Goal: Find specific page/section: Find specific page/section

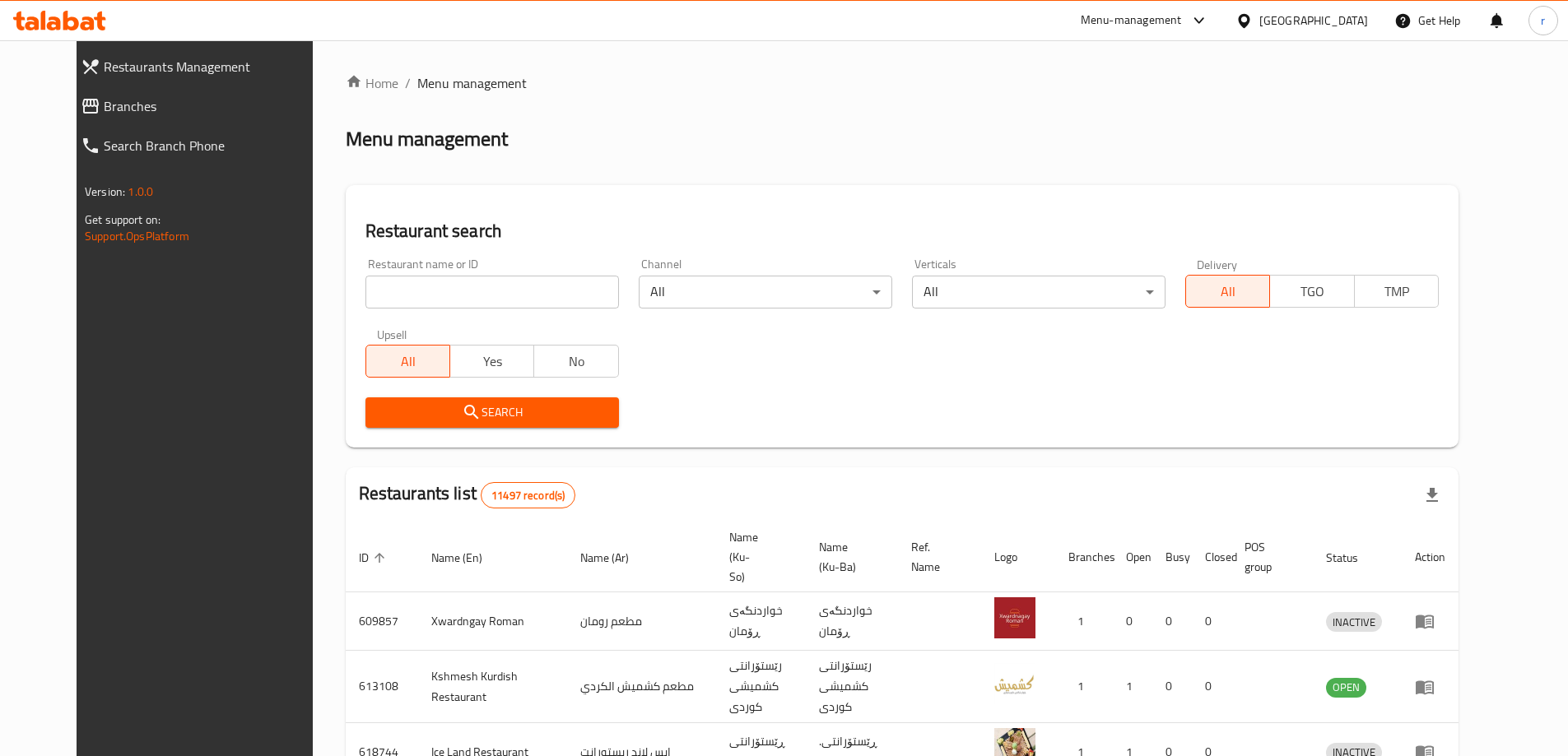
click at [490, 296] on input "search" at bounding box center [492, 292] width 253 height 33
paste input "Malli Bawk Restaurant"
type input "Malli Bawk Restaurant"
click at [461, 403] on span "Search" at bounding box center [492, 413] width 227 height 20
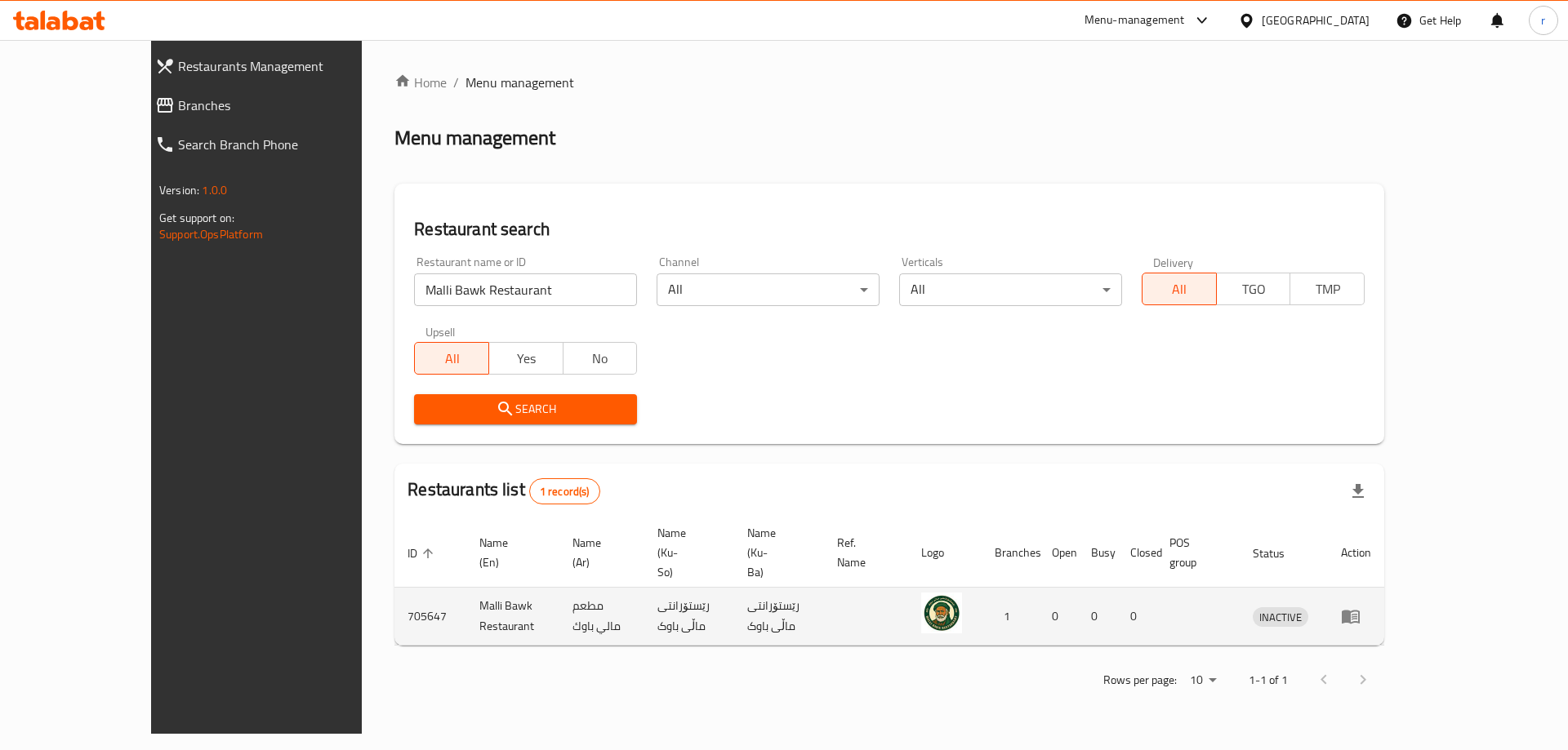
click at [1384, 588] on td "enhanced table" at bounding box center [1356, 617] width 56 height 58
click at [1360, 611] on icon "enhanced table" at bounding box center [1350, 618] width 18 height 14
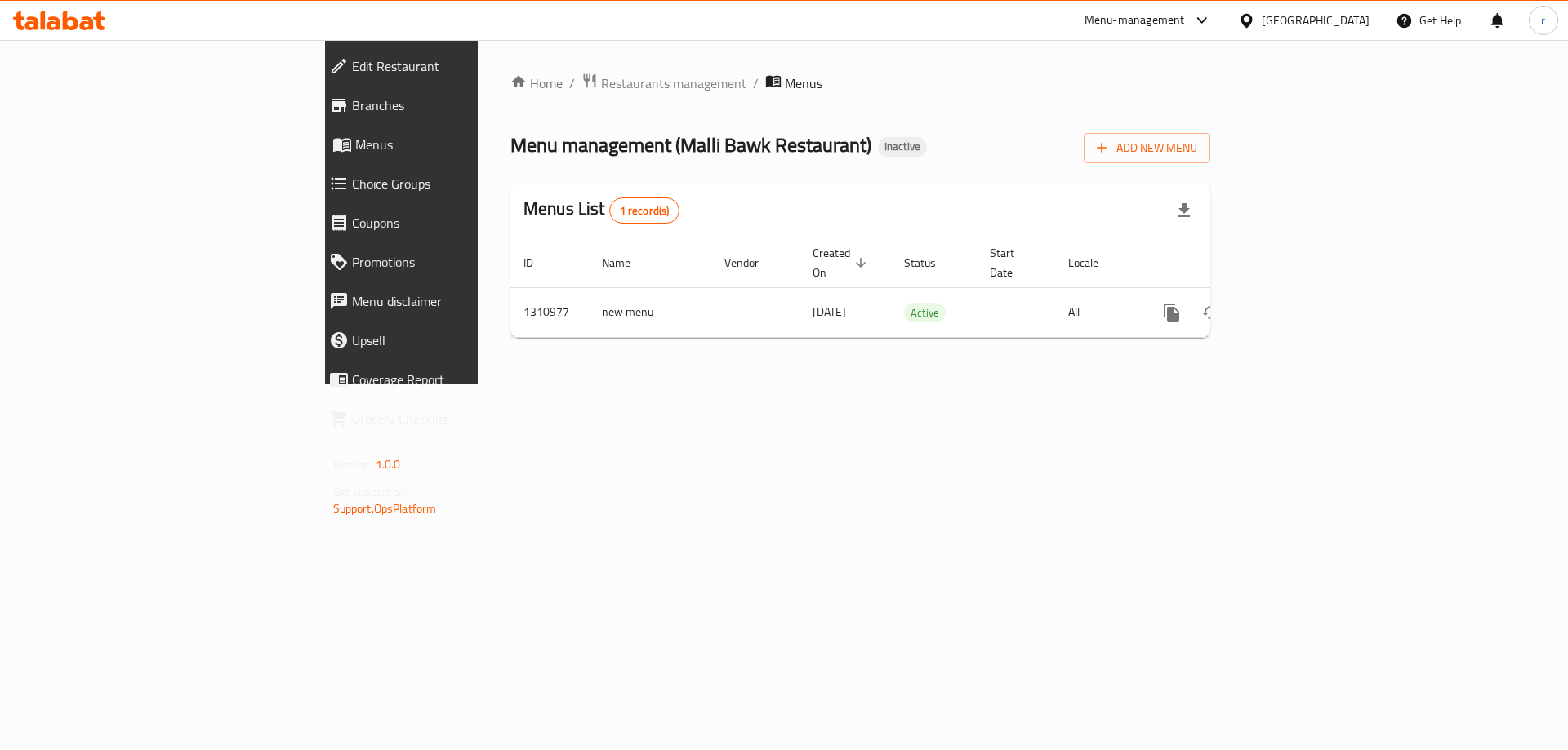
click at [90, 20] on icon at bounding box center [87, 24] width 14 height 14
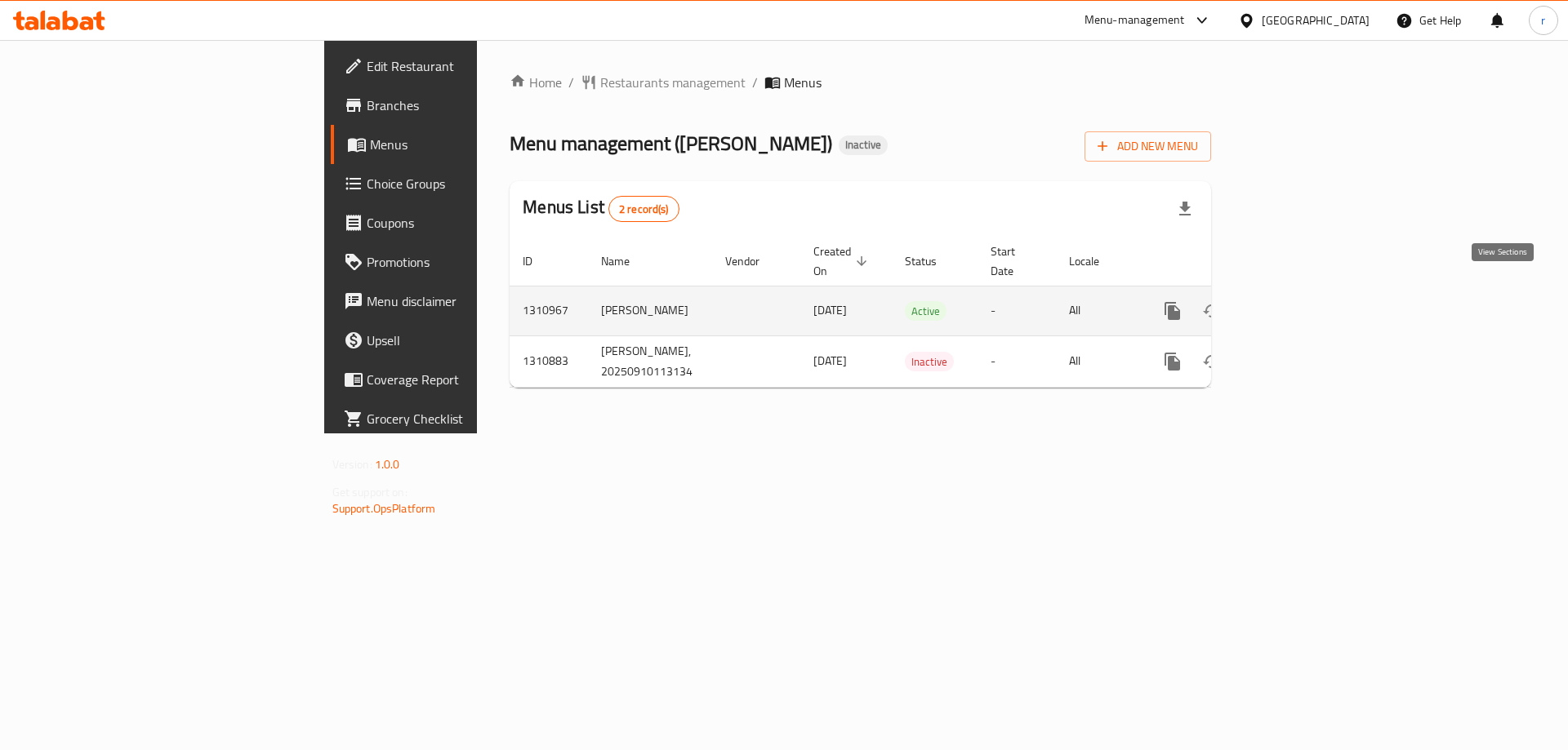
click at [1300, 301] on icon "enhanced table" at bounding box center [1290, 311] width 19 height 19
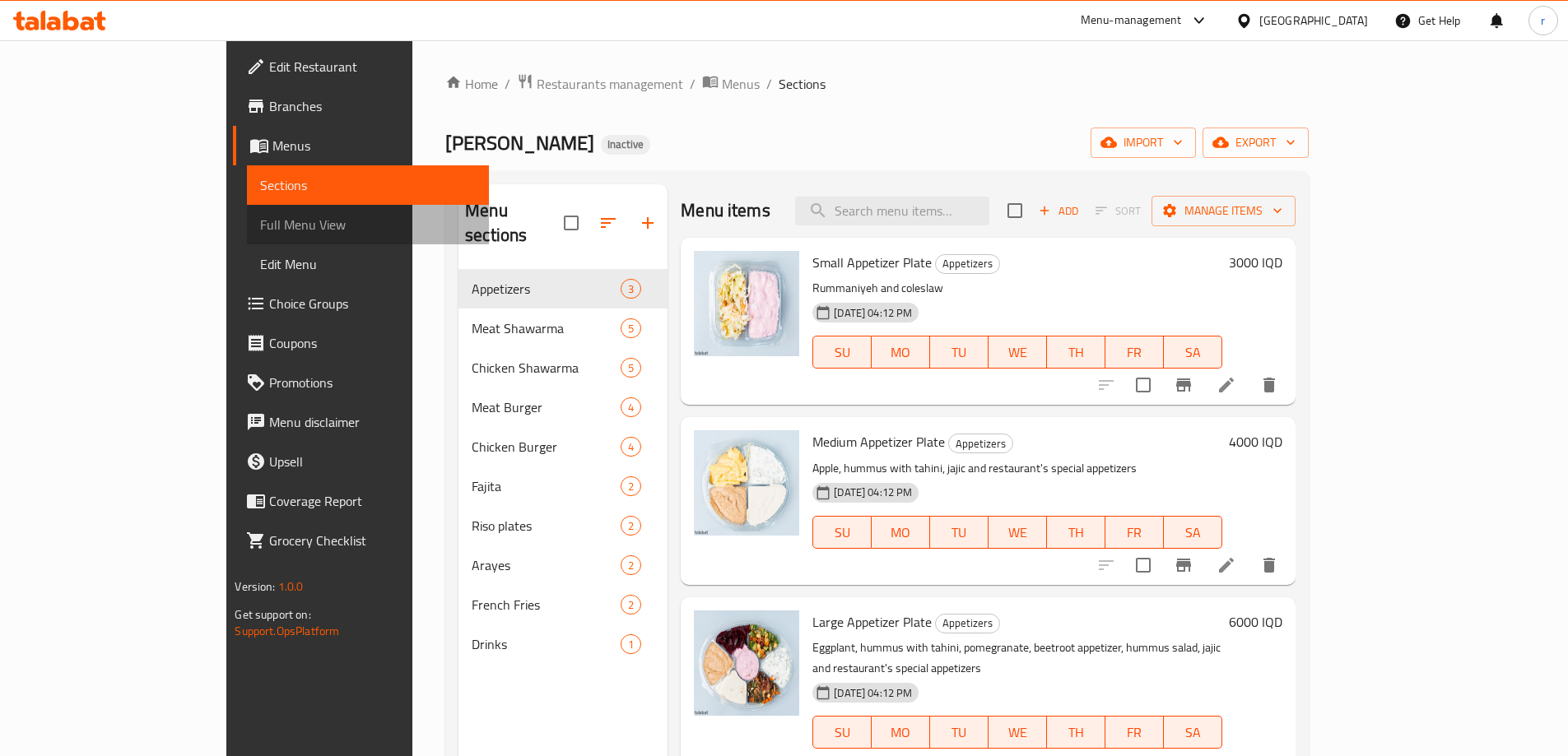
click at [260, 226] on span "Full Menu View" at bounding box center [367, 225] width 215 height 20
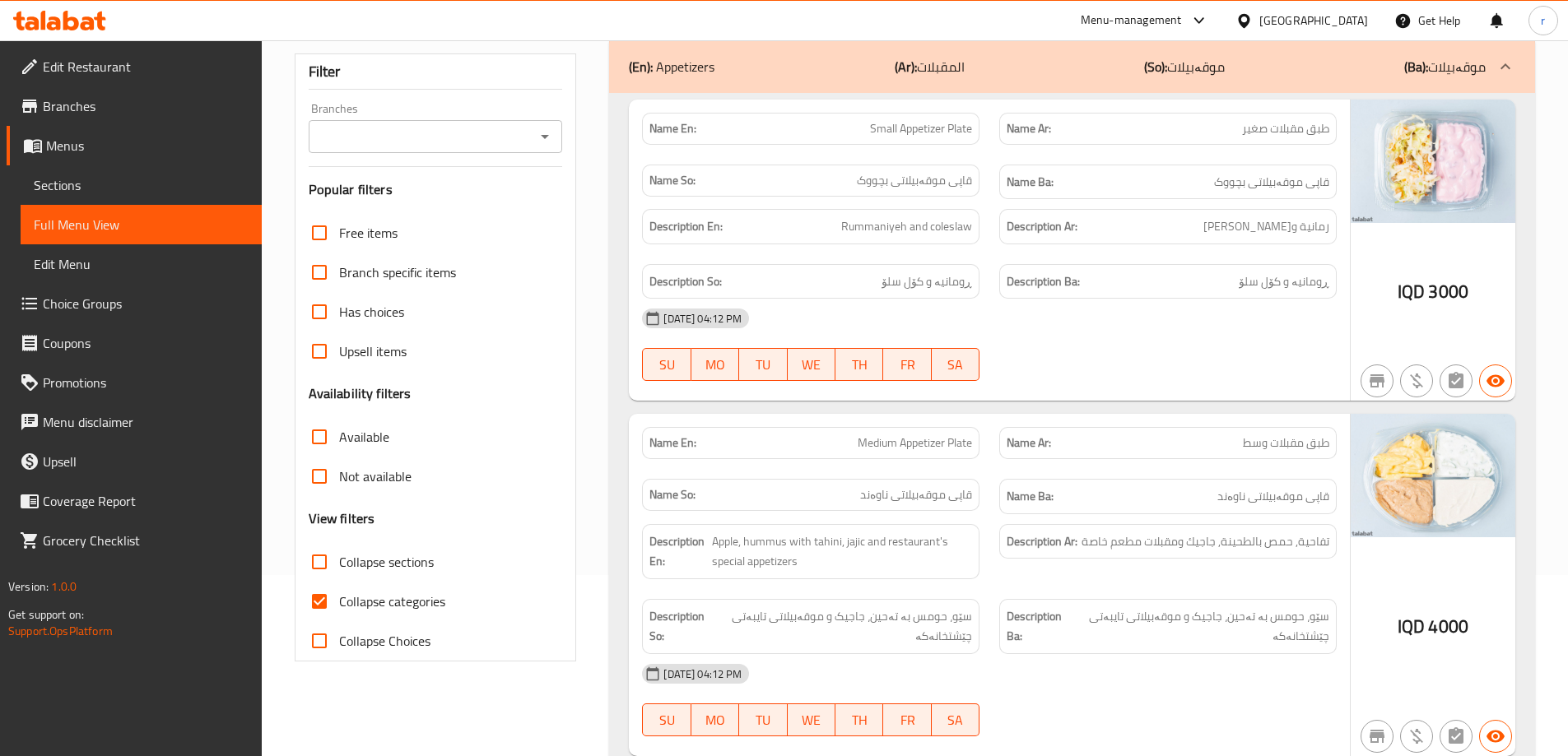
scroll to position [220, 0]
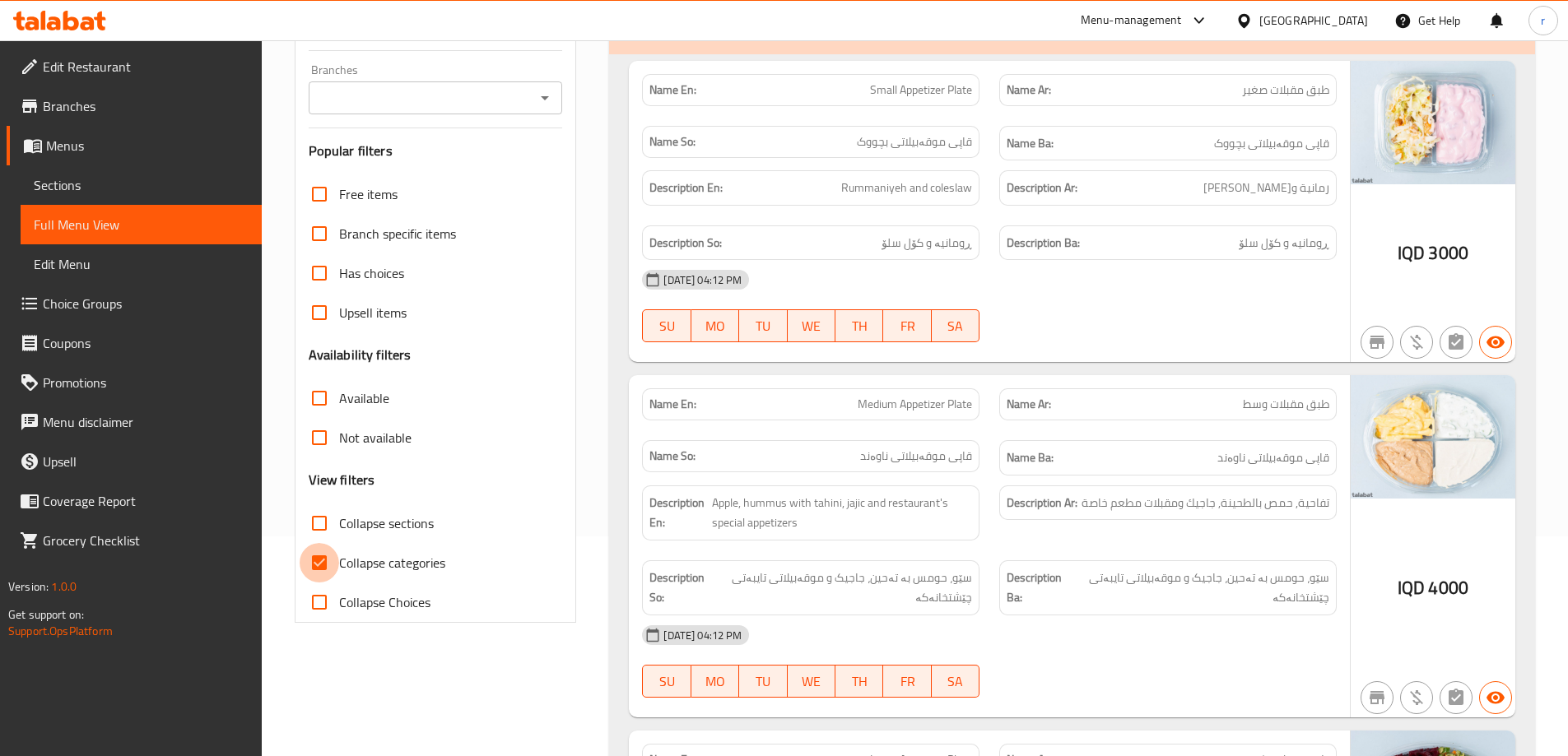
click at [319, 560] on input "Collapse categories" at bounding box center [319, 563] width 39 height 39
checkbox input "false"
click at [318, 524] on input "Collapse sections" at bounding box center [319, 523] width 39 height 39
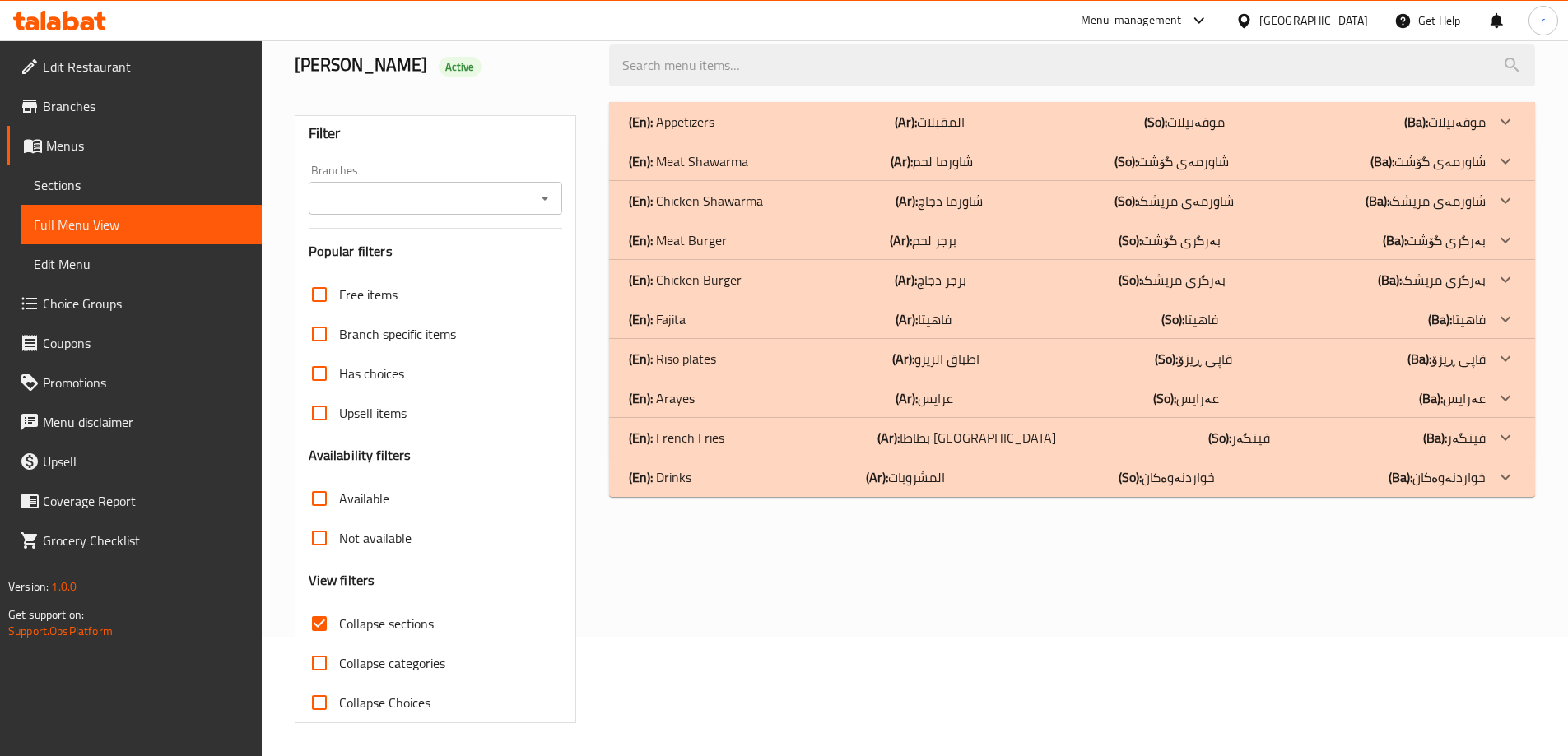
scroll to position [119, 0]
click at [708, 207] on p "(En): Chicken Shawarma" at bounding box center [696, 201] width 134 height 20
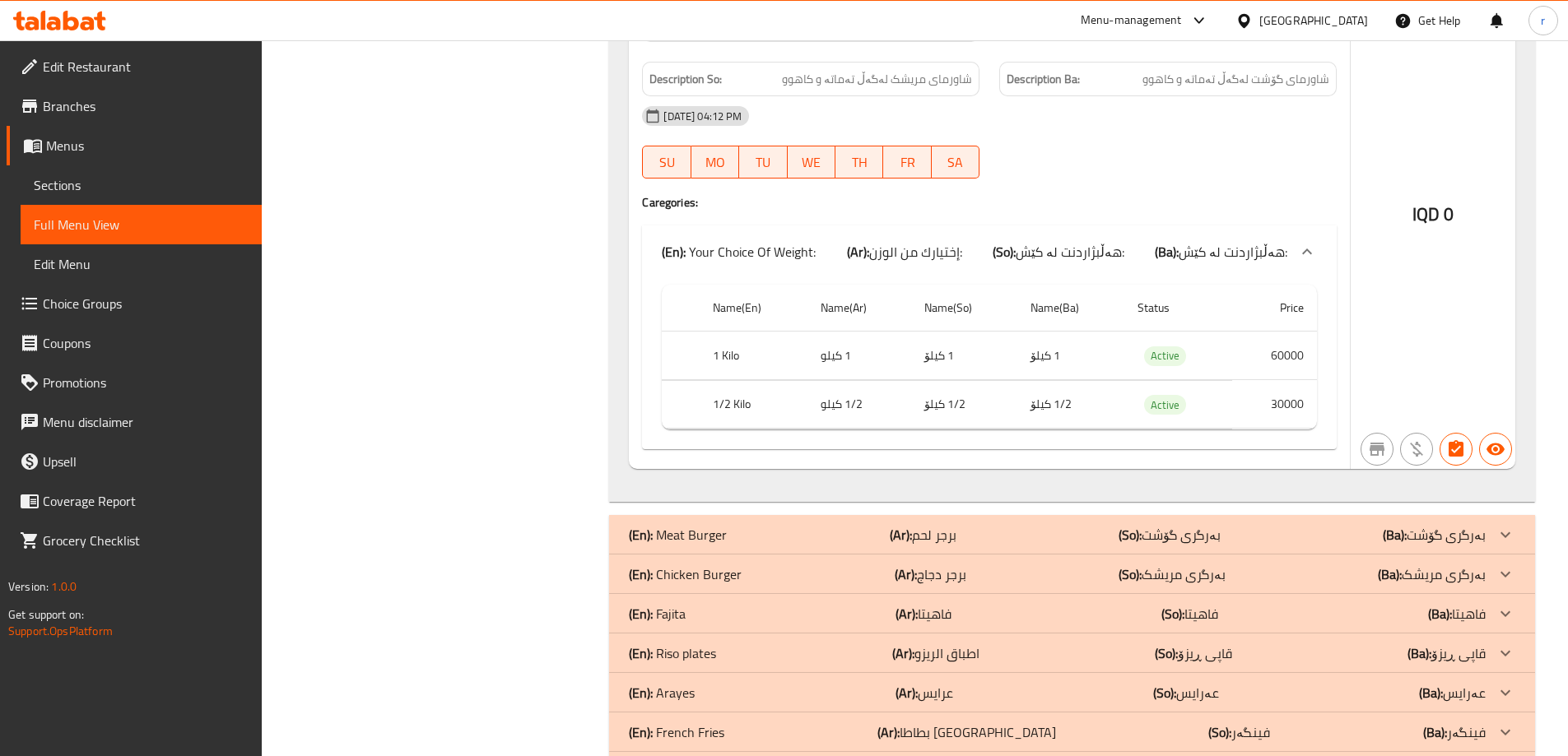
scroll to position [2196, 0]
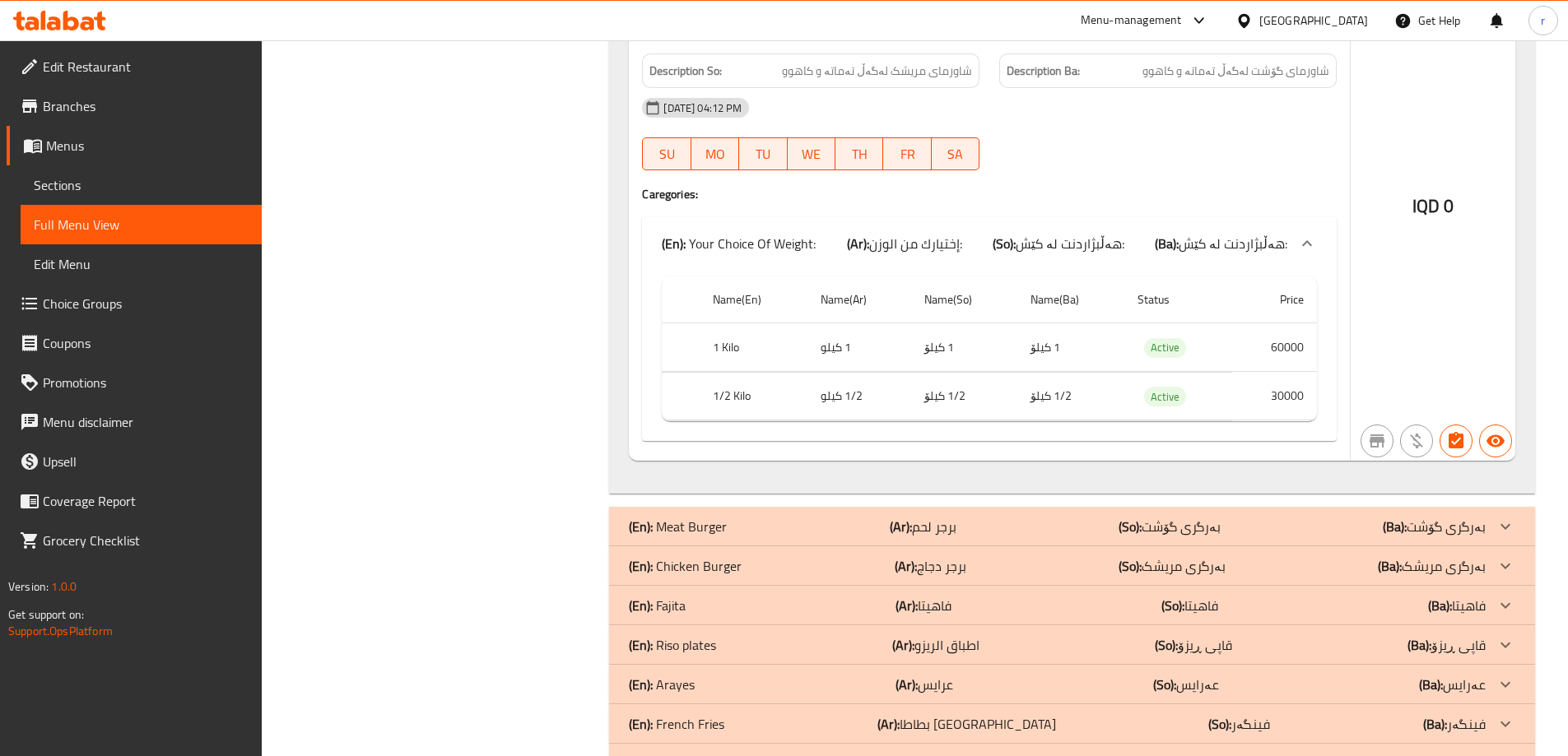
drag, startPoint x: 666, startPoint y: 502, endPoint x: 625, endPoint y: 487, distance: 43.7
click at [666, 557] on p "(En): Chicken Burger" at bounding box center [685, 567] width 113 height 20
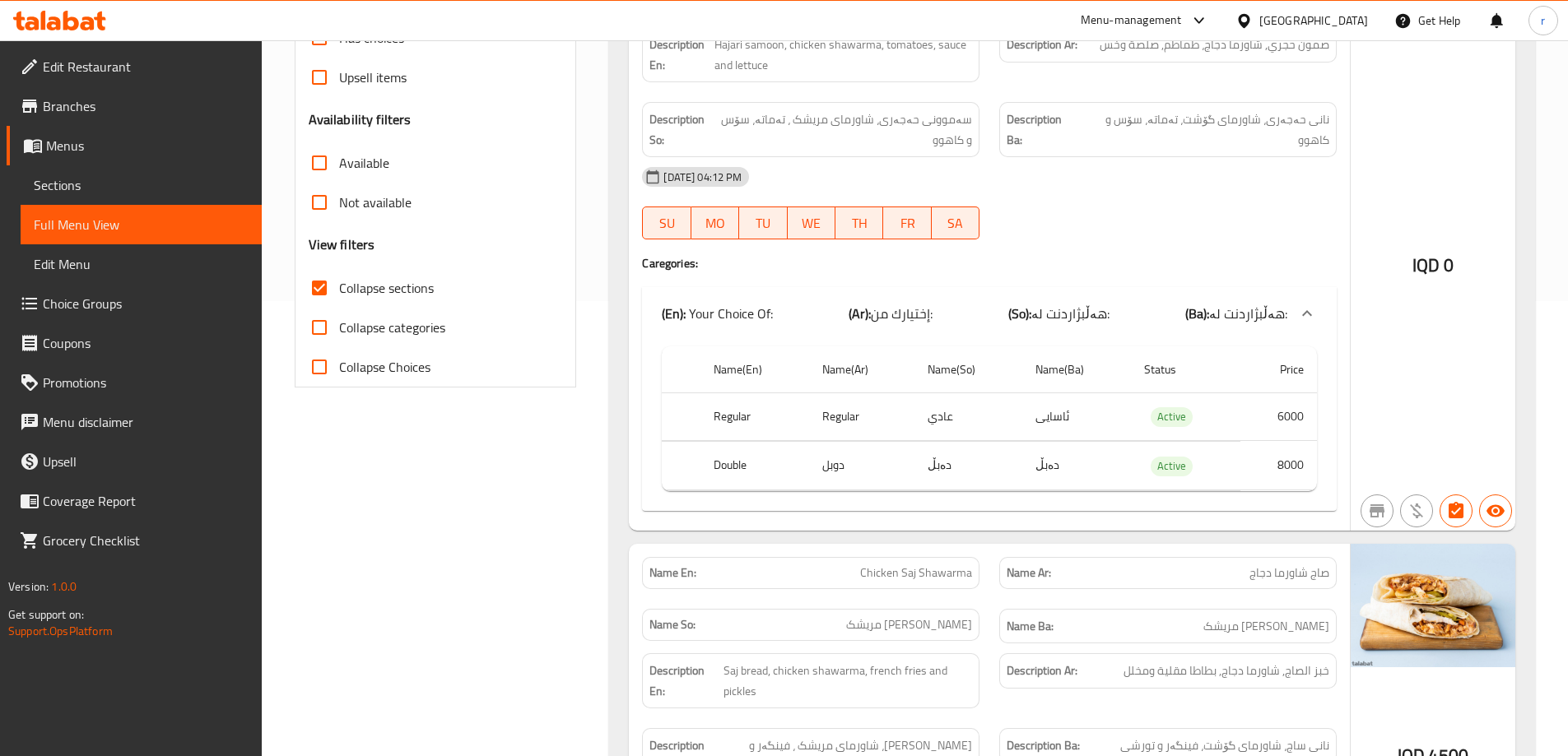
scroll to position [330, 0]
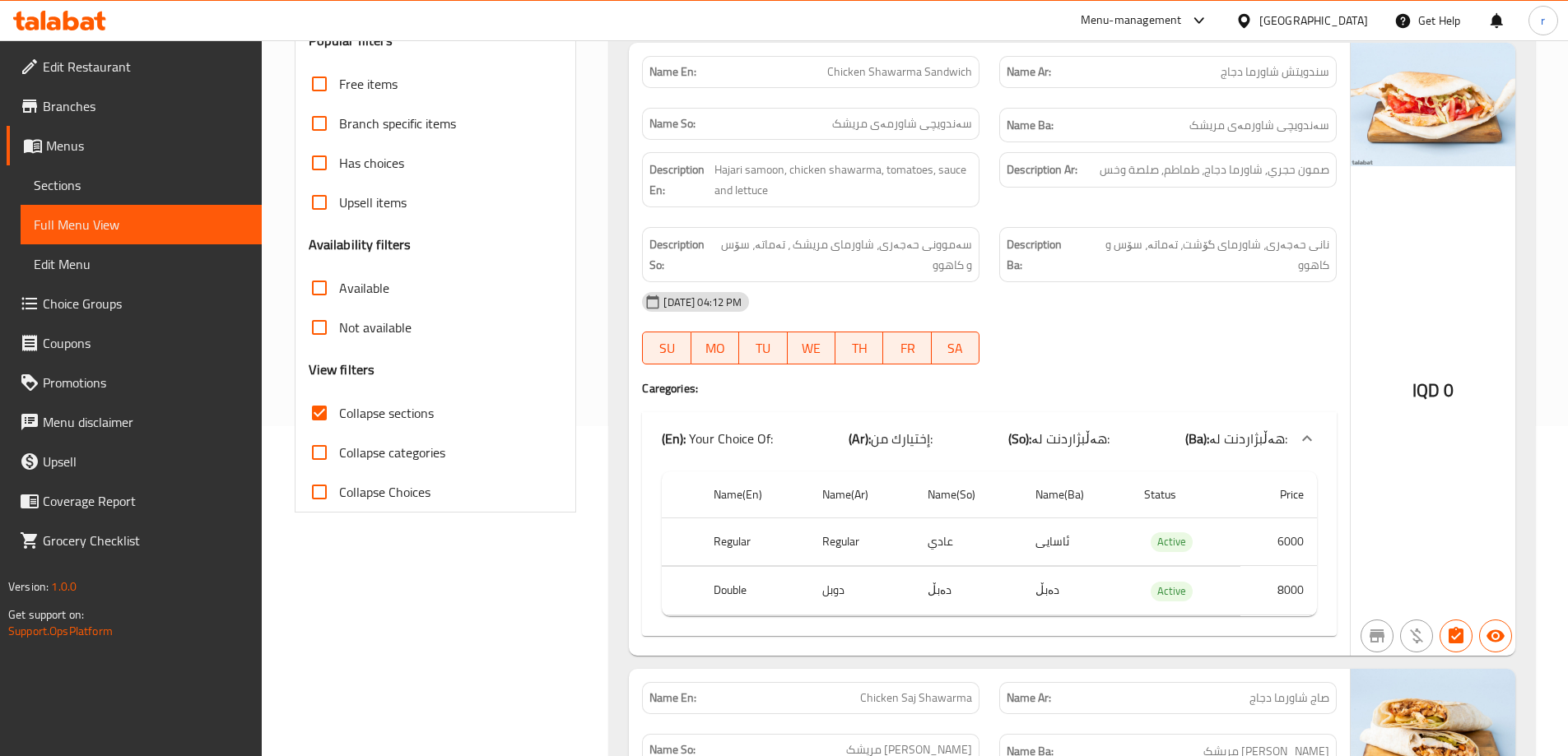
click at [327, 412] on input "Collapse sections" at bounding box center [319, 413] width 39 height 39
checkbox input "false"
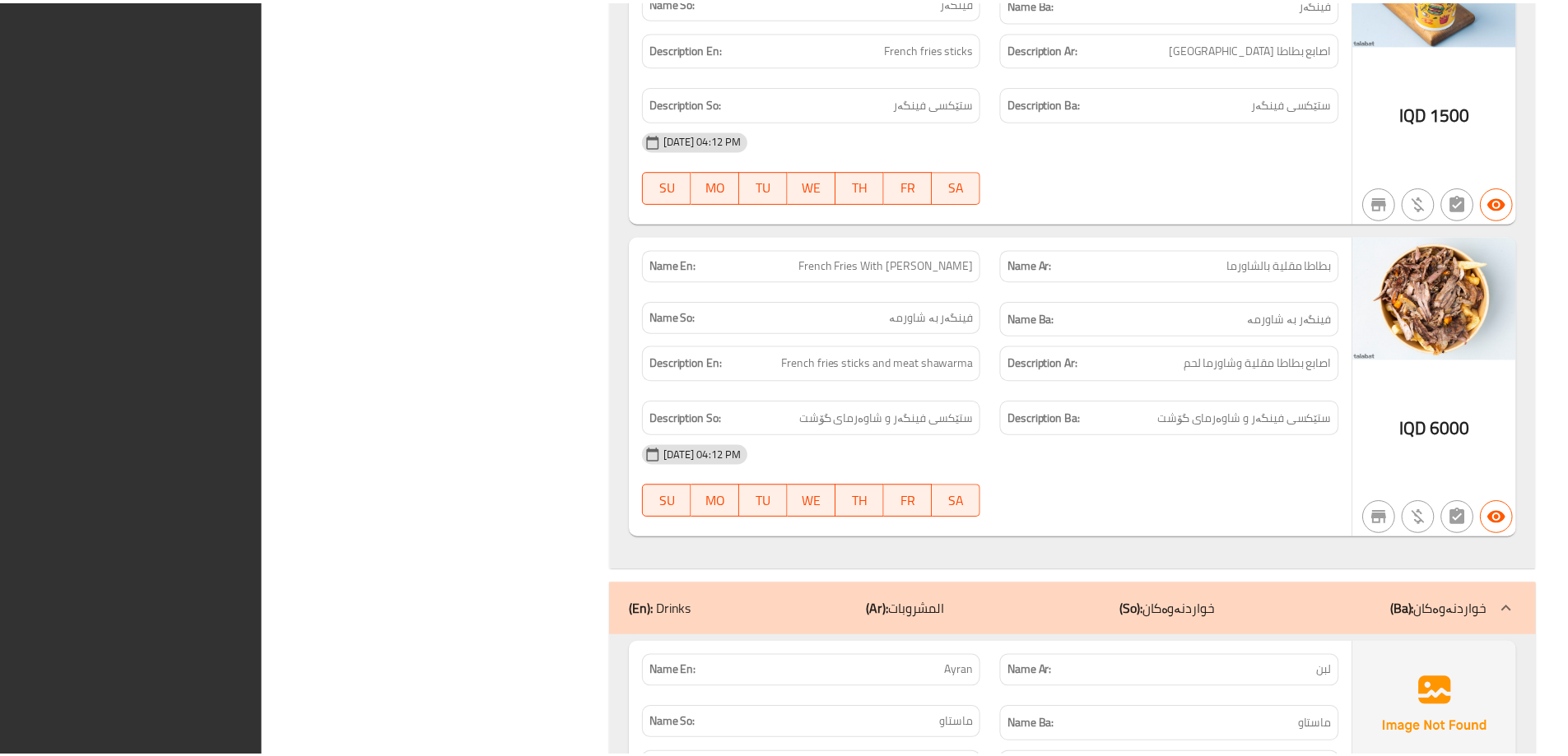
scroll to position [11994, 0]
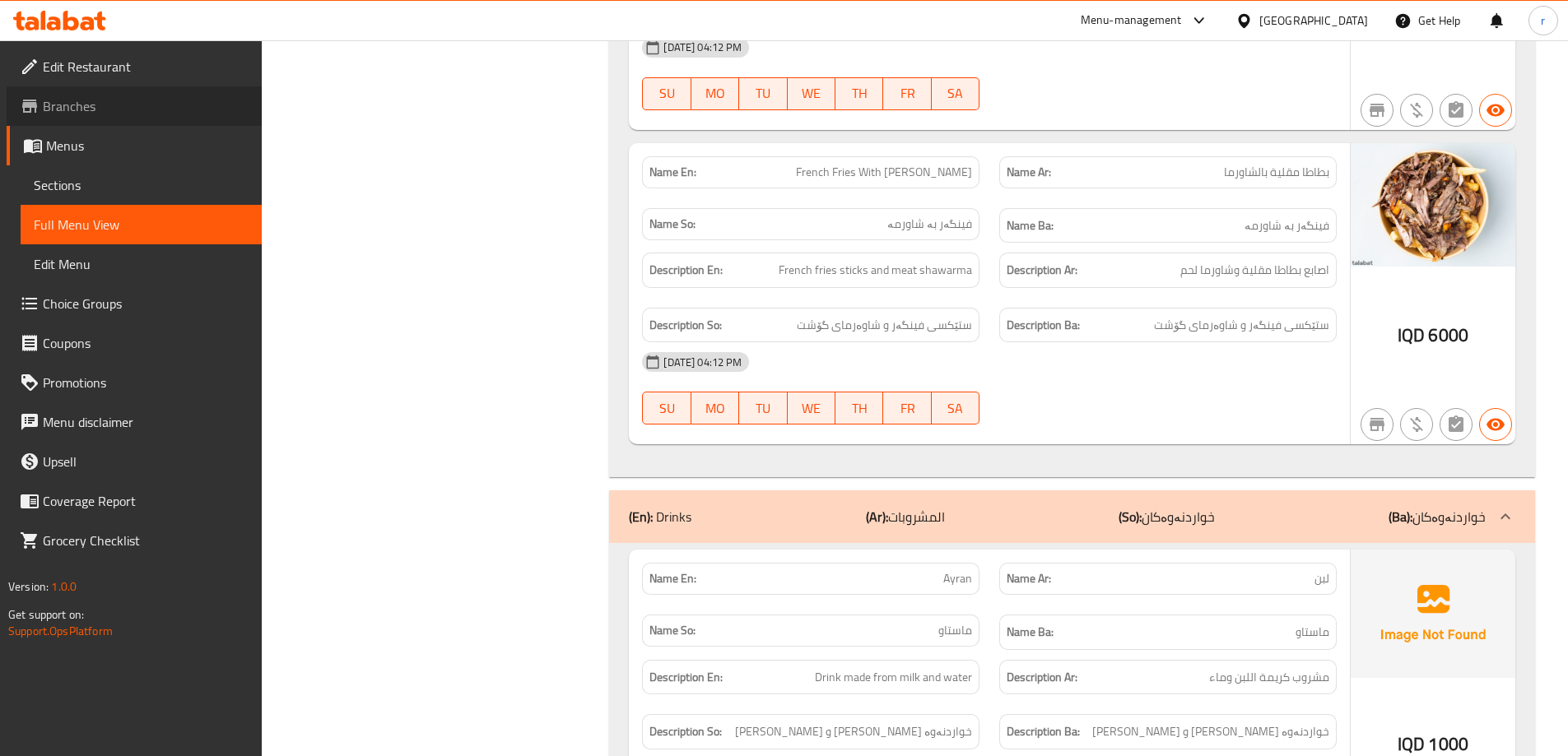
click at [127, 103] on span "Branches" at bounding box center [145, 106] width 205 height 20
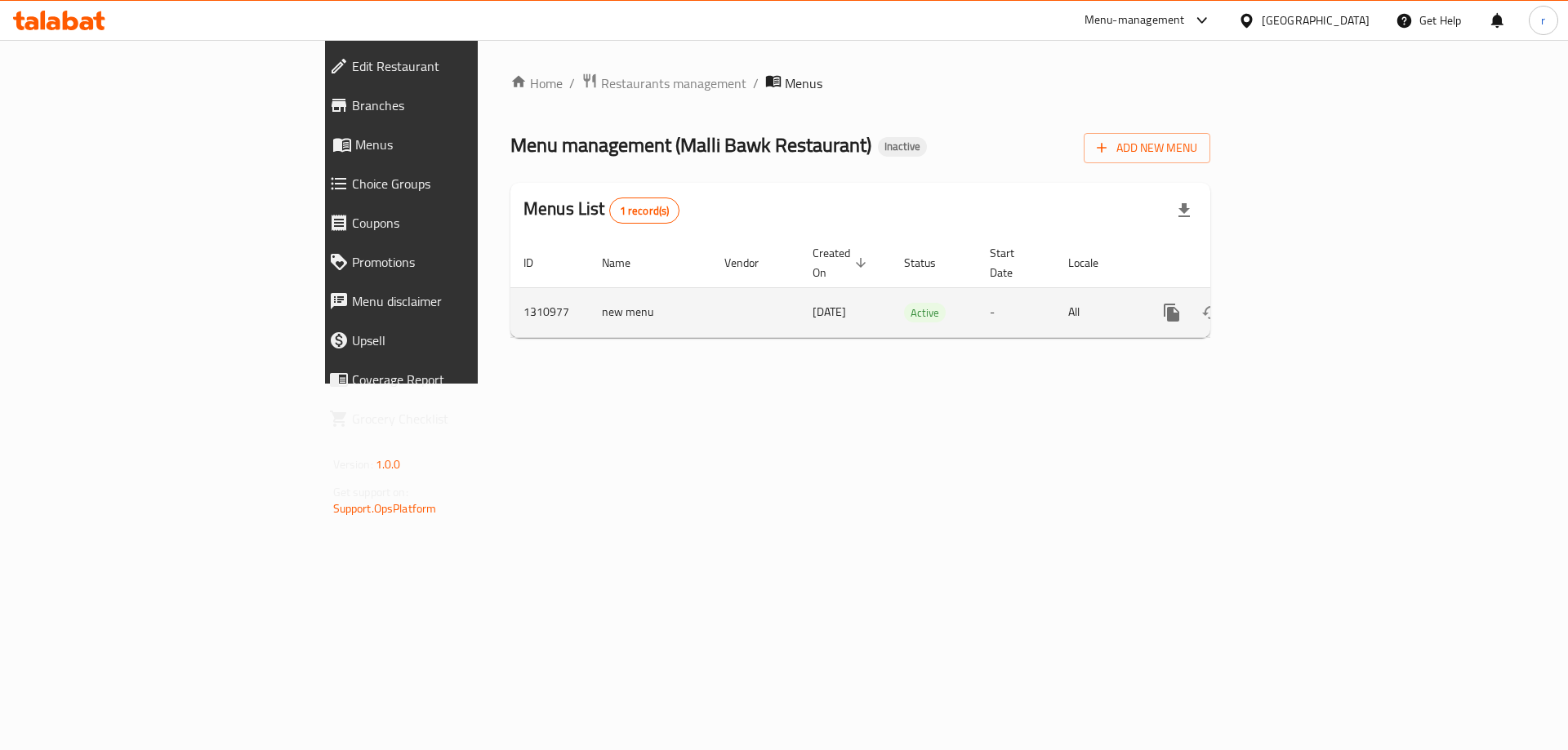
click at [1309, 303] on div "enhanced table" at bounding box center [1231, 312] width 157 height 39
click at [1299, 303] on icon "enhanced table" at bounding box center [1289, 312] width 19 height 19
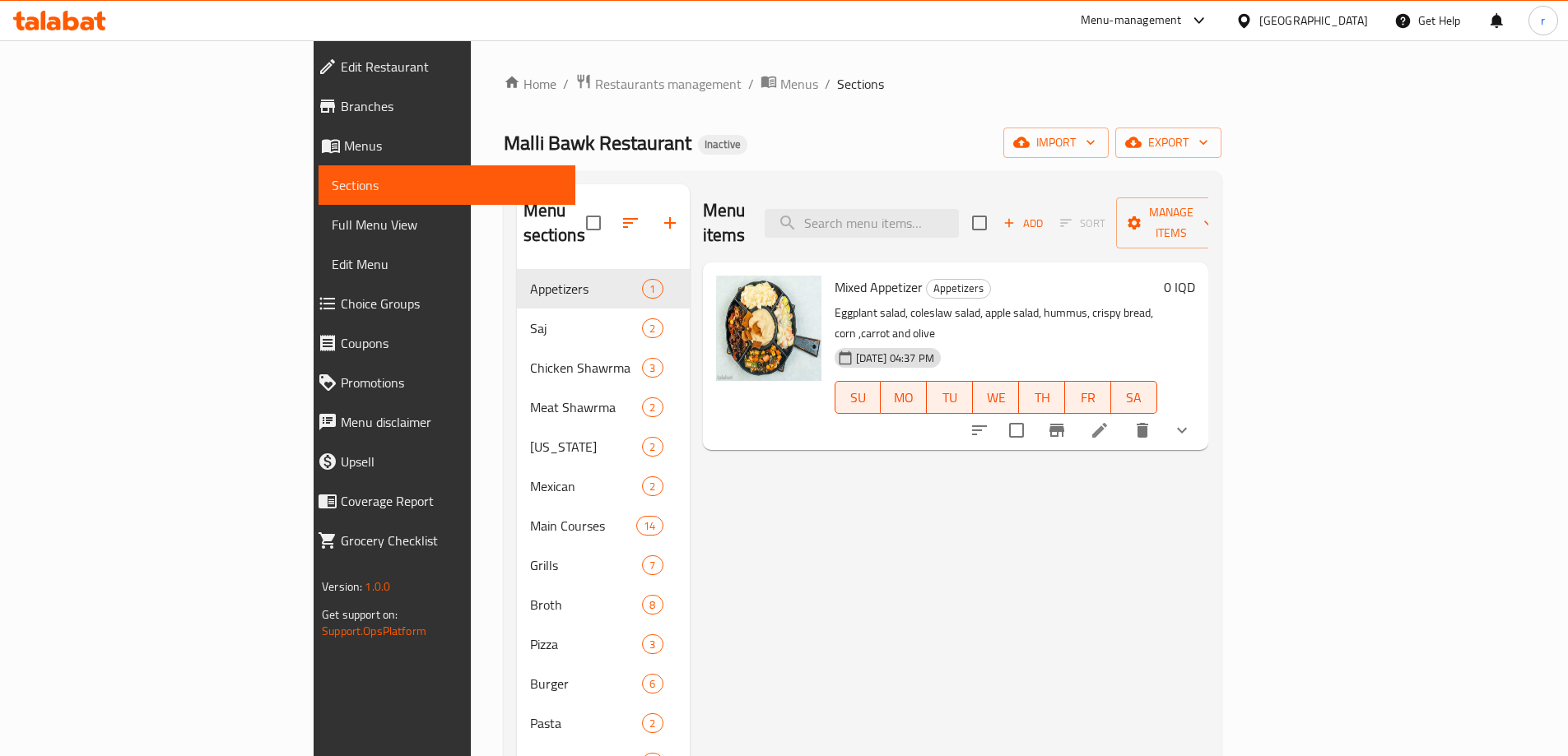
click at [332, 219] on span "Full Menu View" at bounding box center [446, 225] width 230 height 20
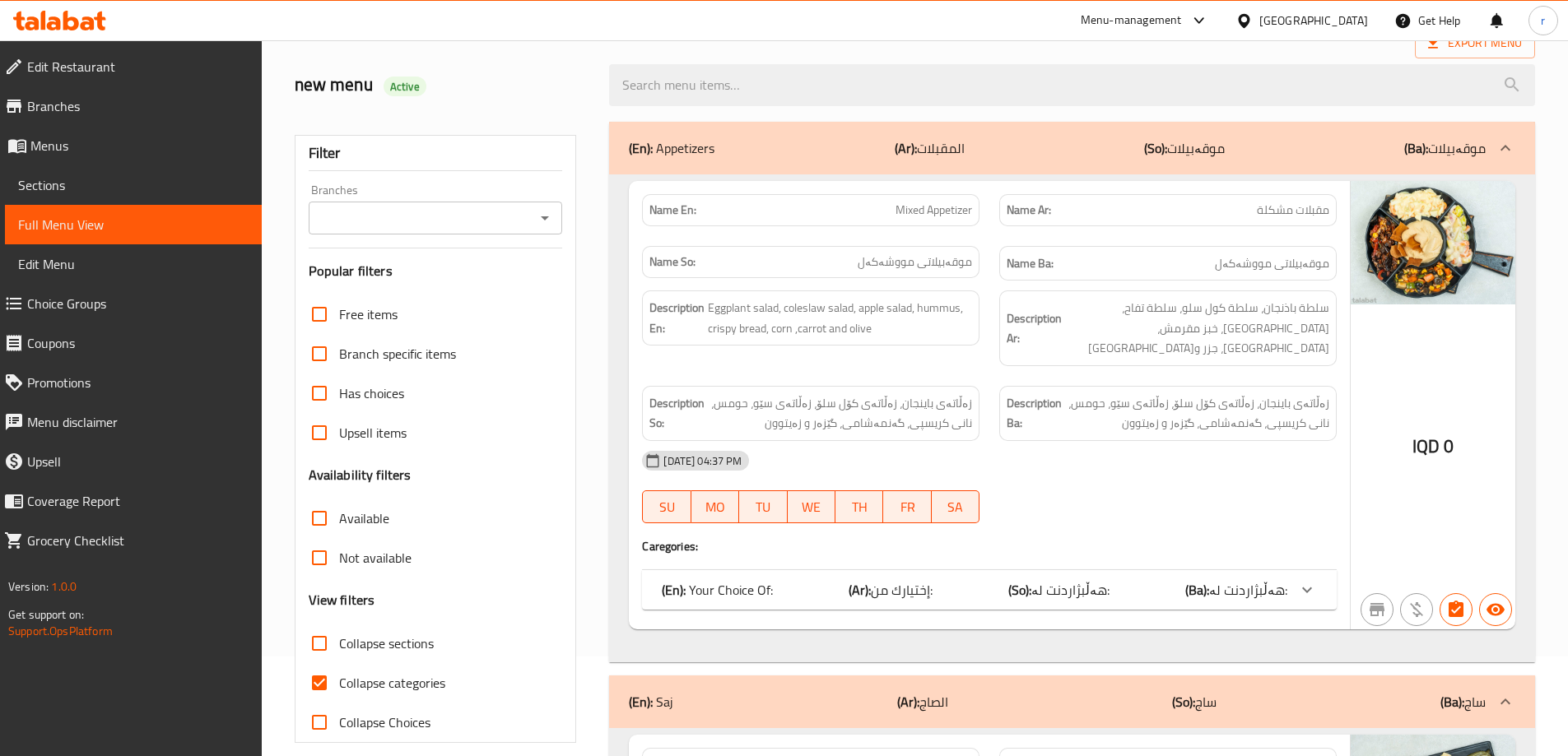
scroll to position [220, 0]
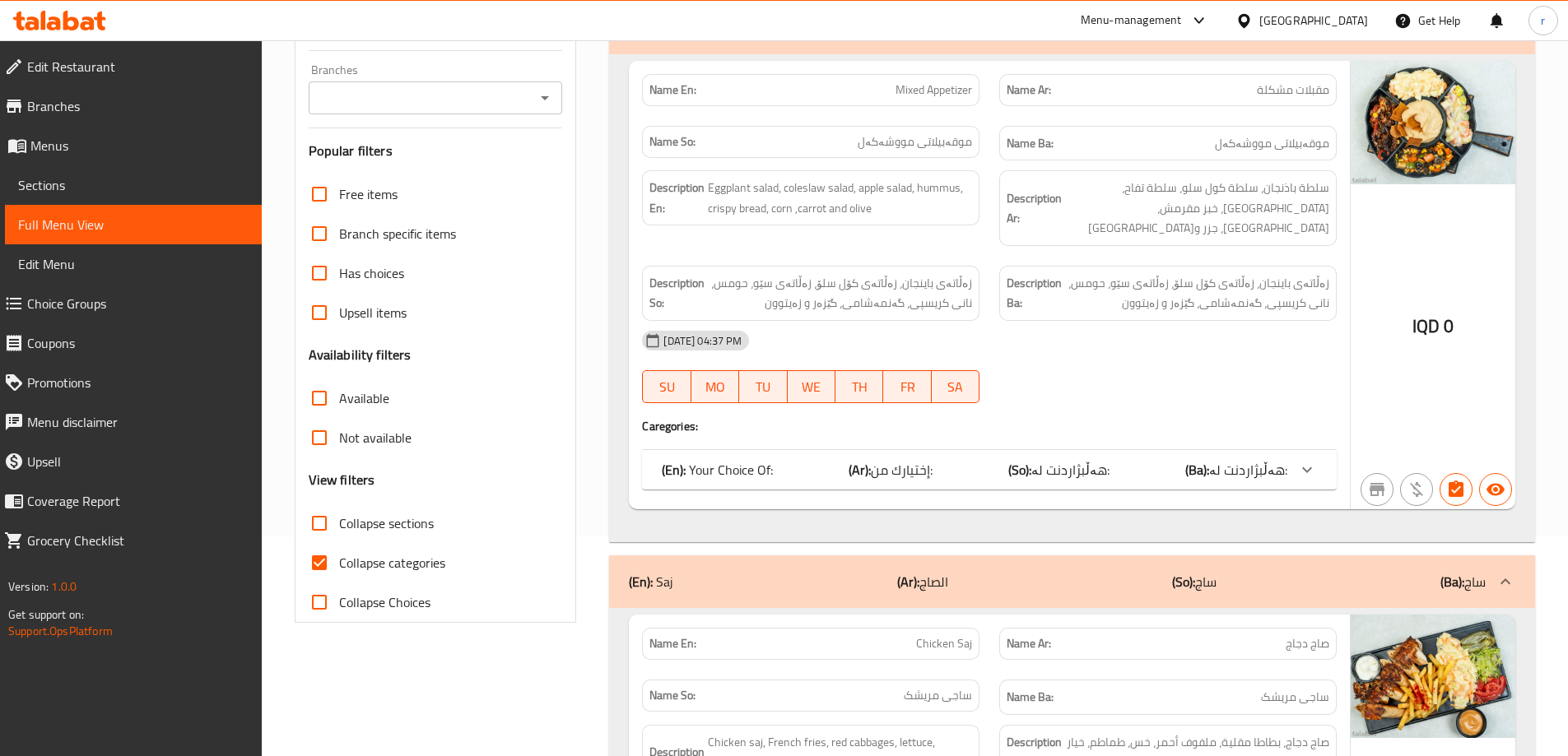
click at [321, 562] on input "Collapse categories" at bounding box center [319, 563] width 39 height 39
checkbox input "false"
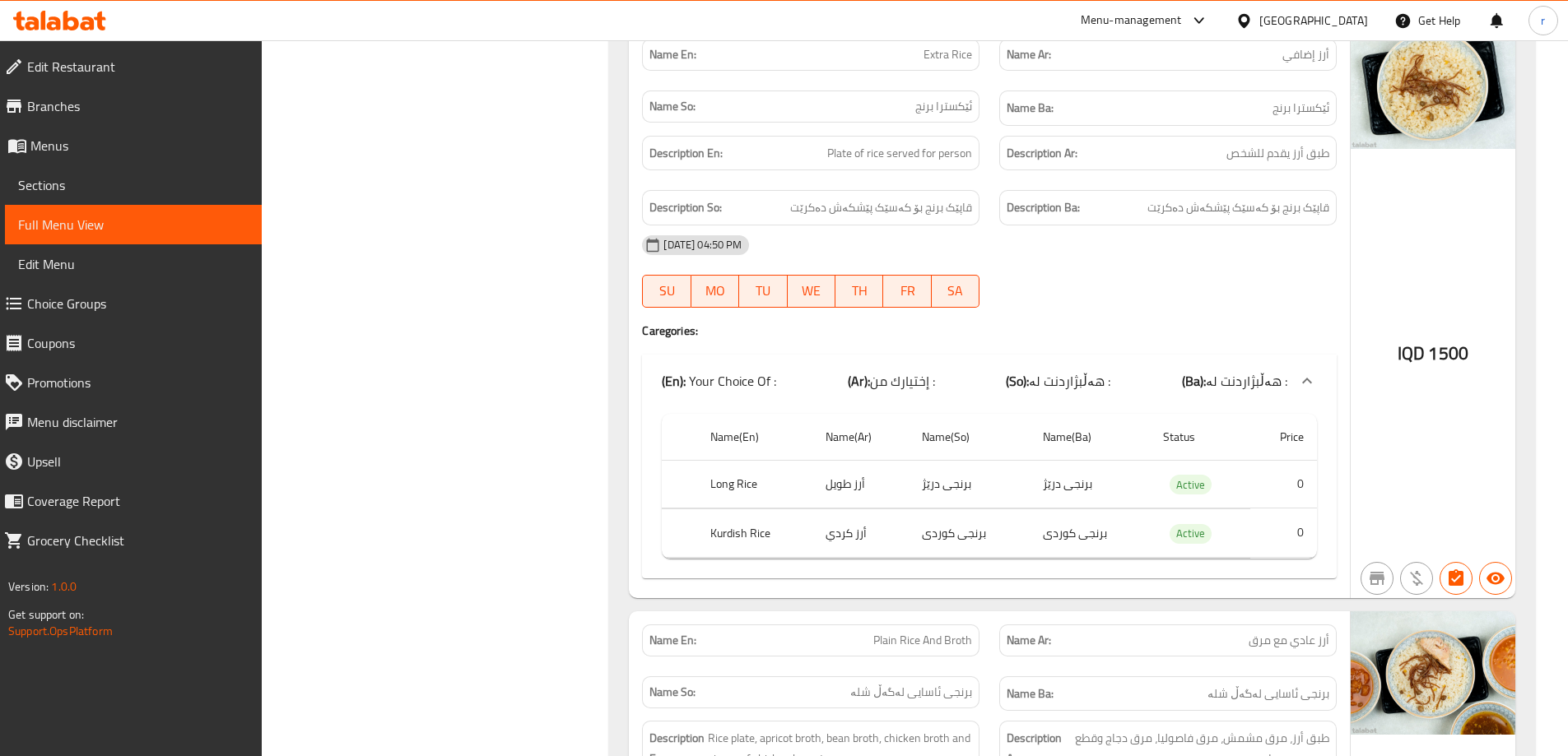
scroll to position [11741, 0]
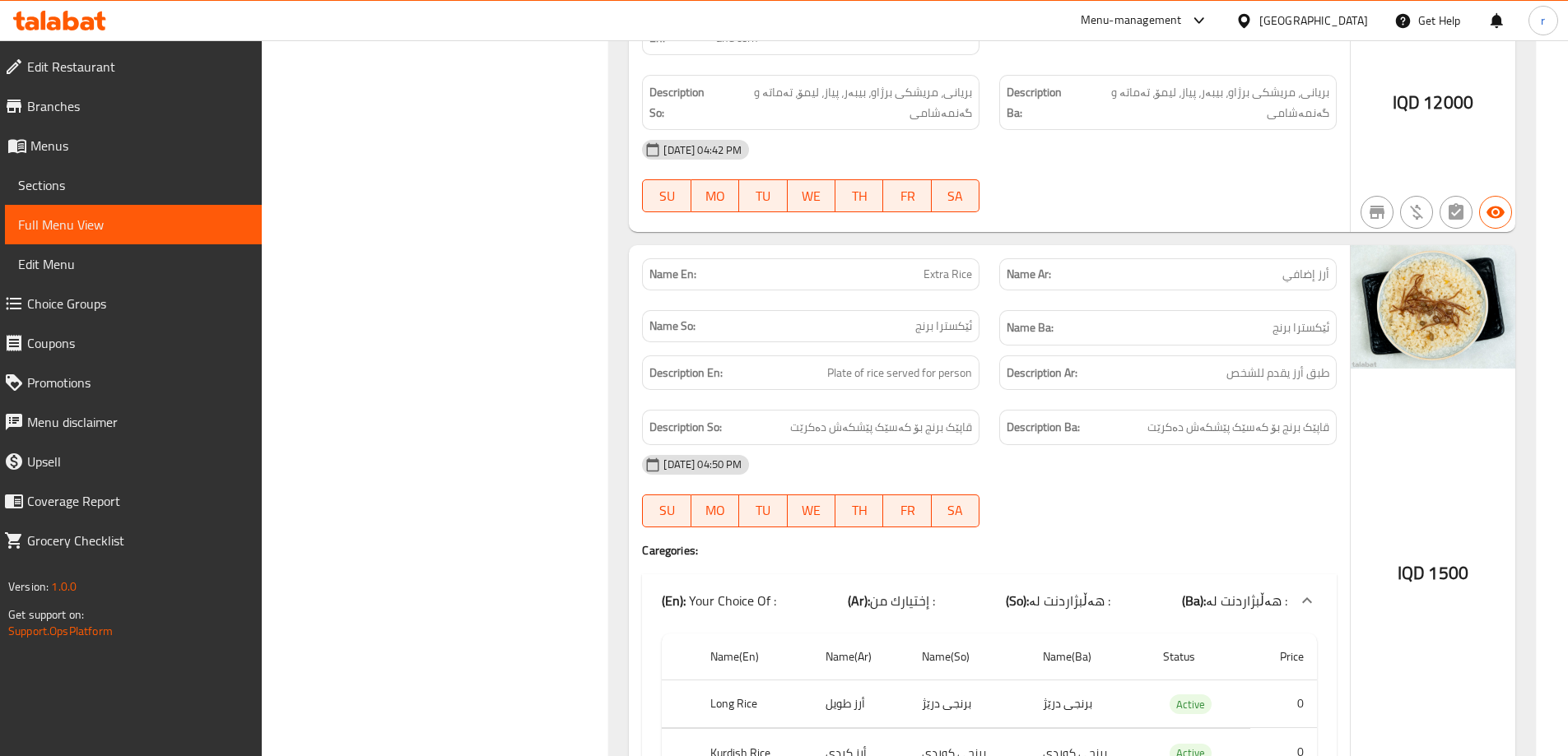
click at [92, 21] on icon at bounding box center [88, 24] width 14 height 14
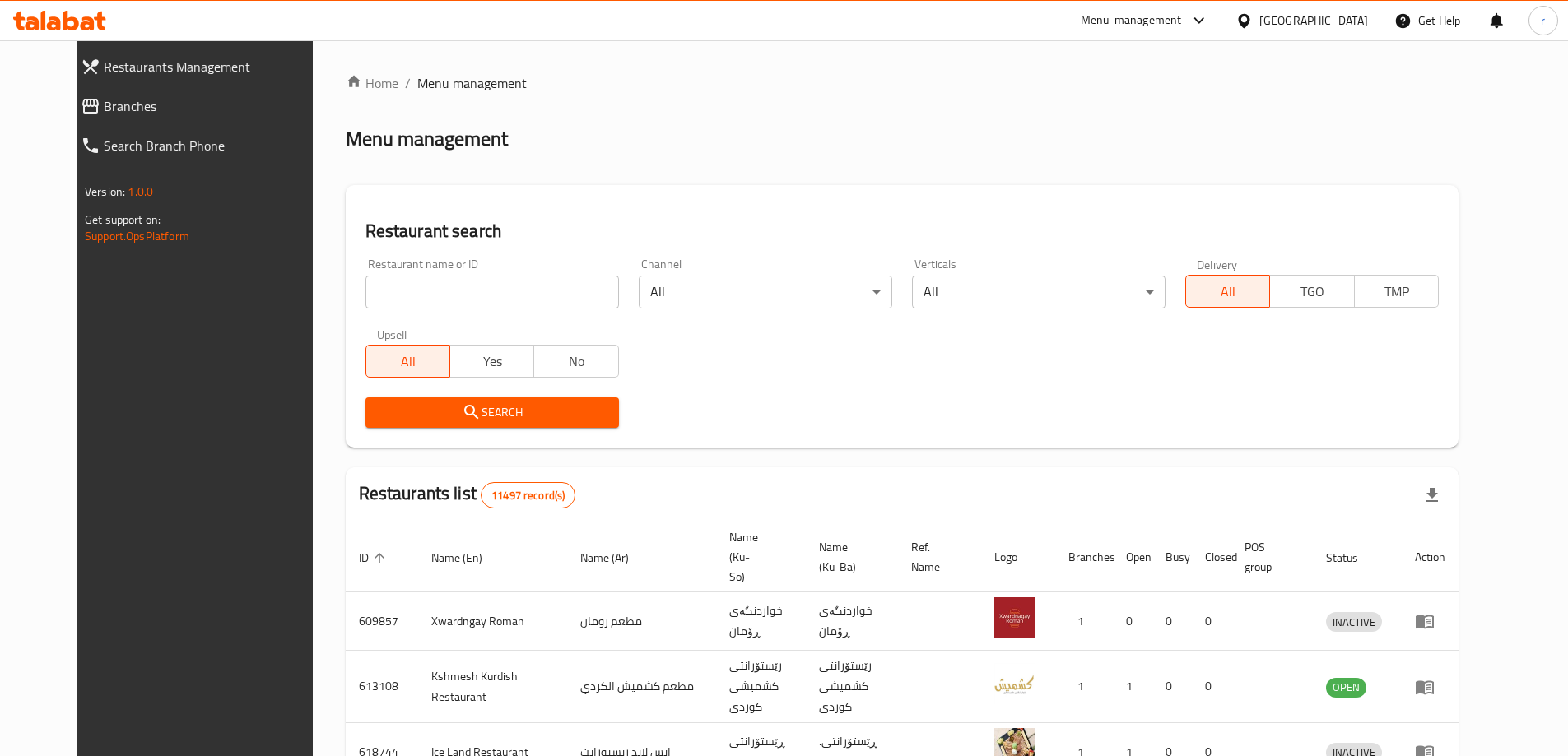
click at [451, 284] on input "search" at bounding box center [492, 292] width 253 height 33
paste input "Harem Sweets"
type input "Harem Sweets"
click at [366, 398] on button "Search" at bounding box center [492, 413] width 253 height 30
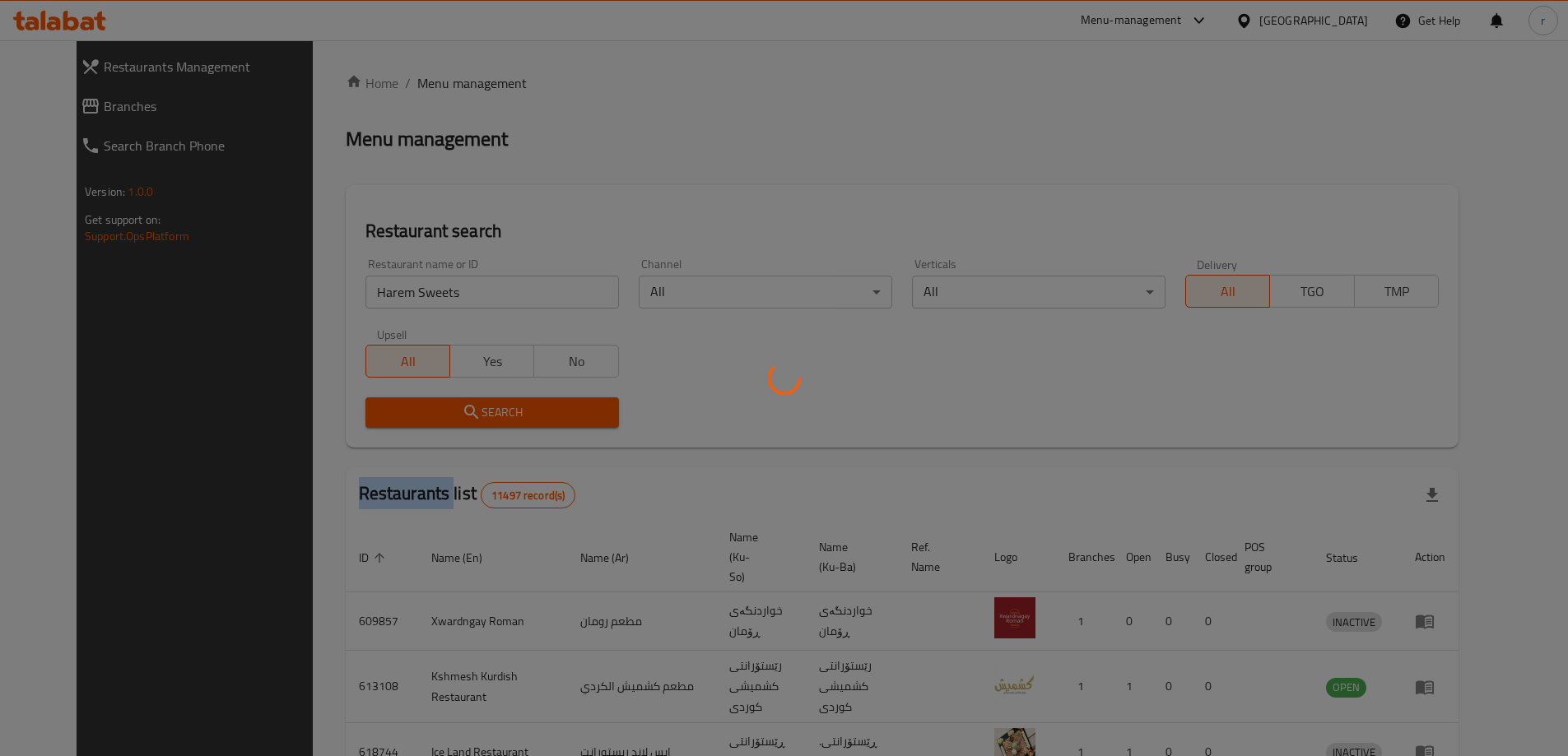
click at [358, 397] on div at bounding box center [784, 378] width 1568 height 756
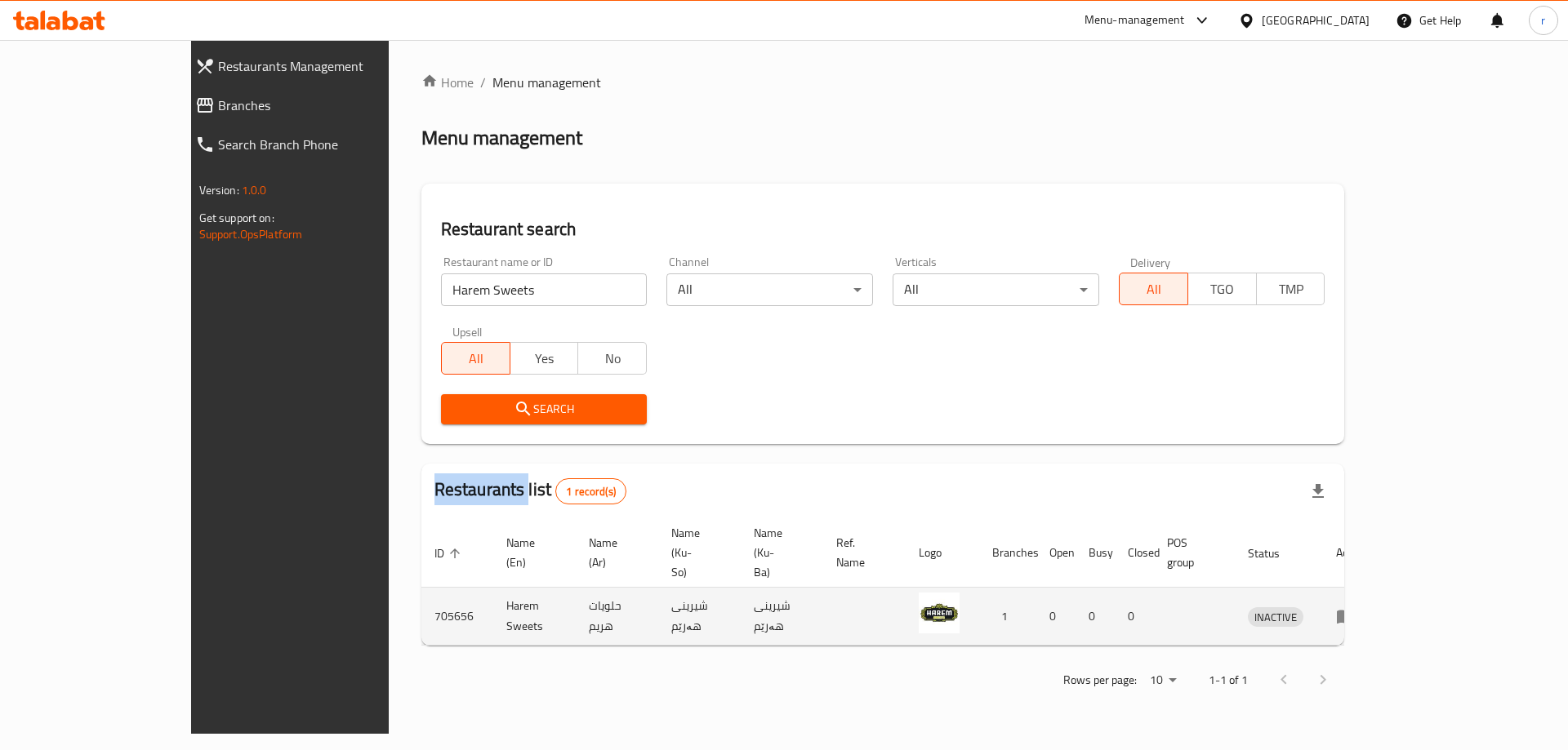
click at [1354, 611] on icon "enhanced table" at bounding box center [1346, 618] width 18 height 14
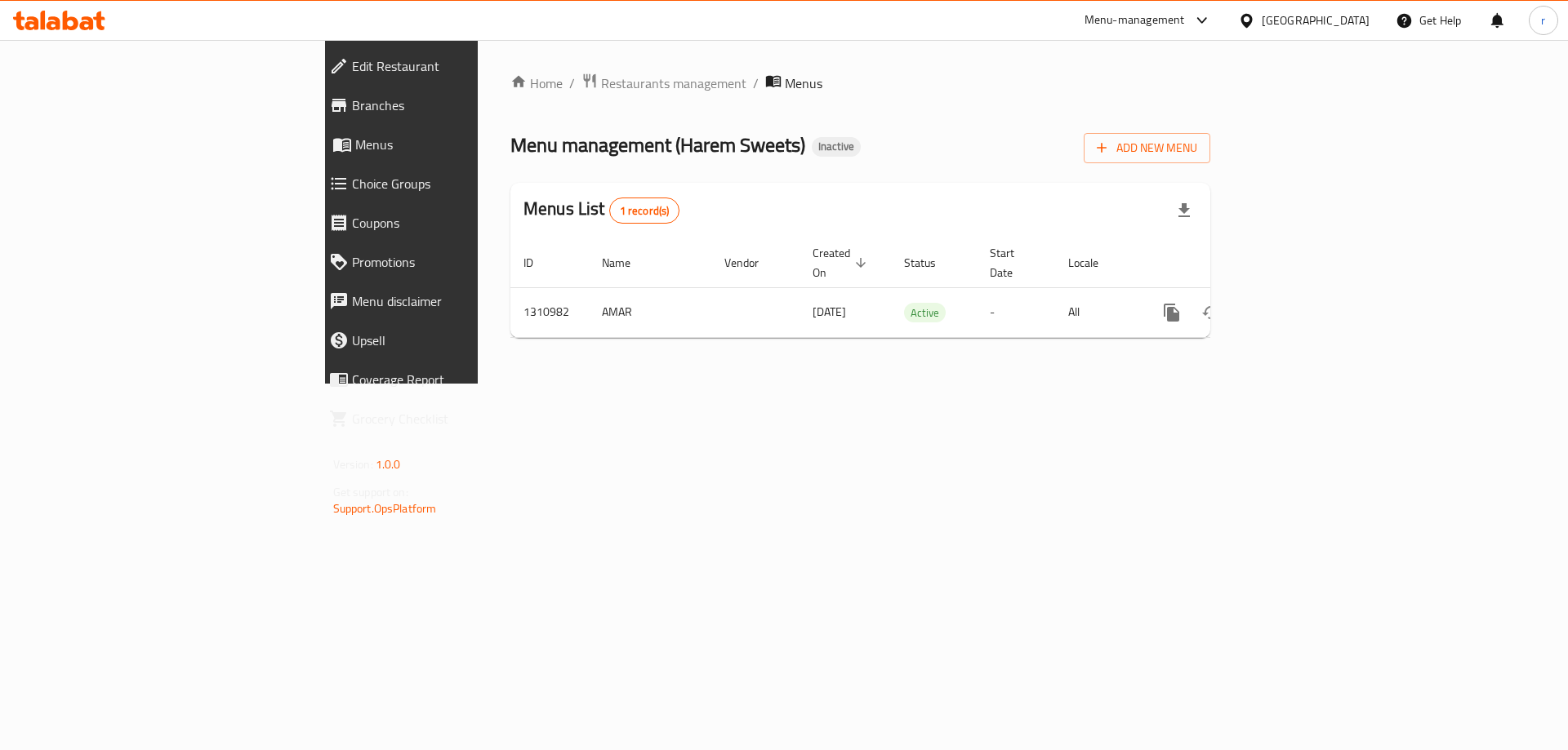
click at [352, 104] on span "Branches" at bounding box center [463, 105] width 222 height 19
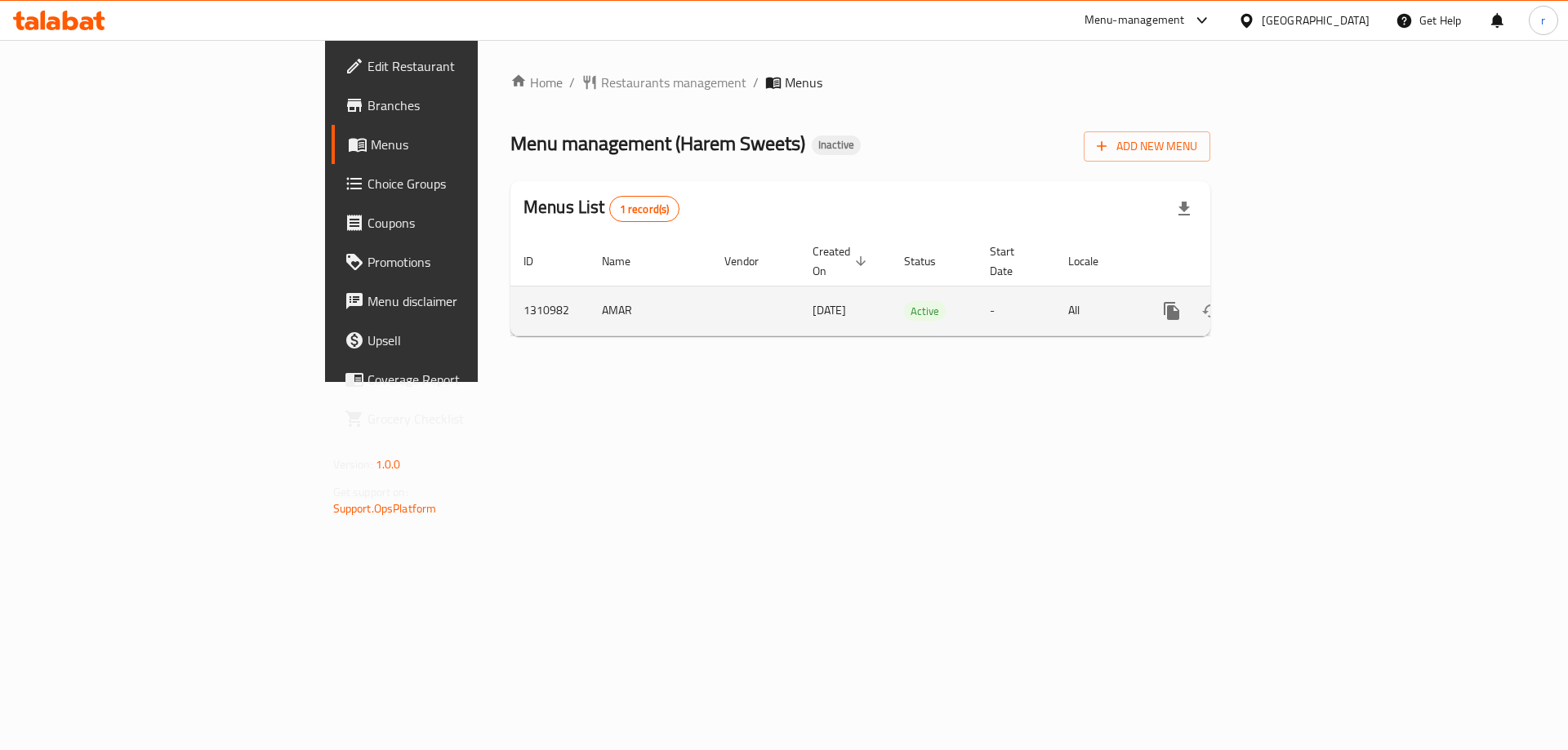
click at [1309, 291] on link "enhanced table" at bounding box center [1289, 311] width 39 height 39
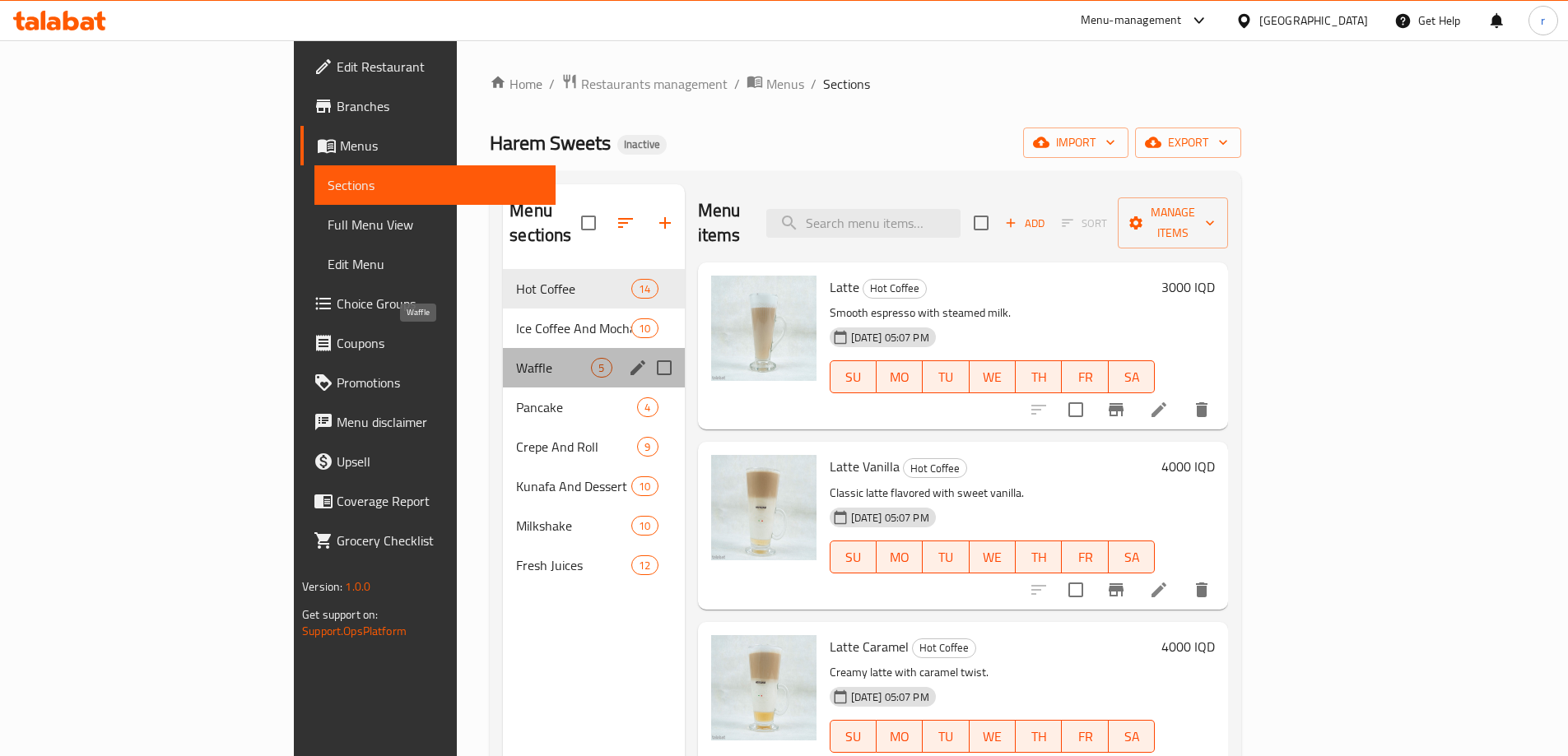
click at [516, 358] on span "Waffle" at bounding box center [553, 368] width 75 height 20
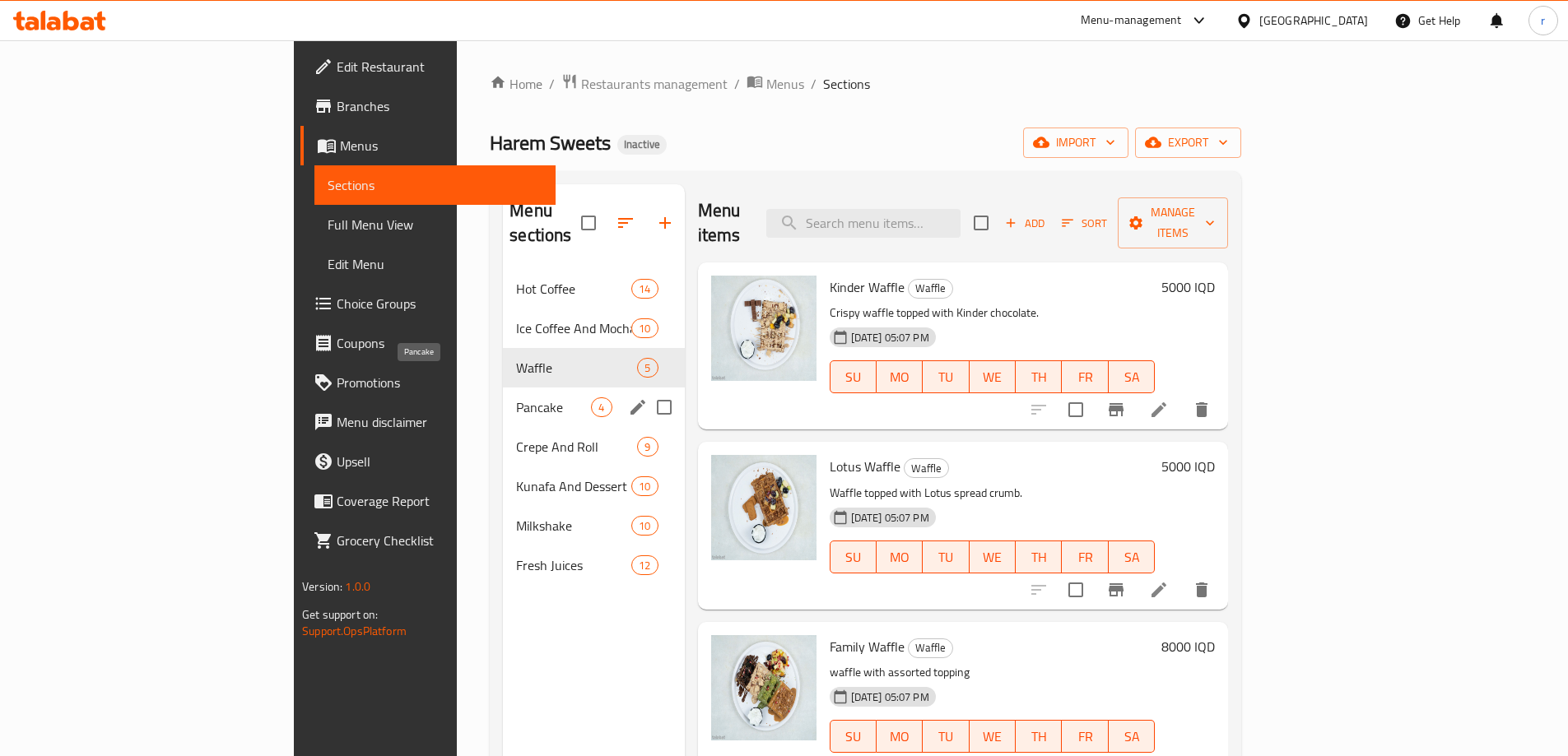
click at [516, 398] on span "Pancake" at bounding box center [553, 407] width 75 height 20
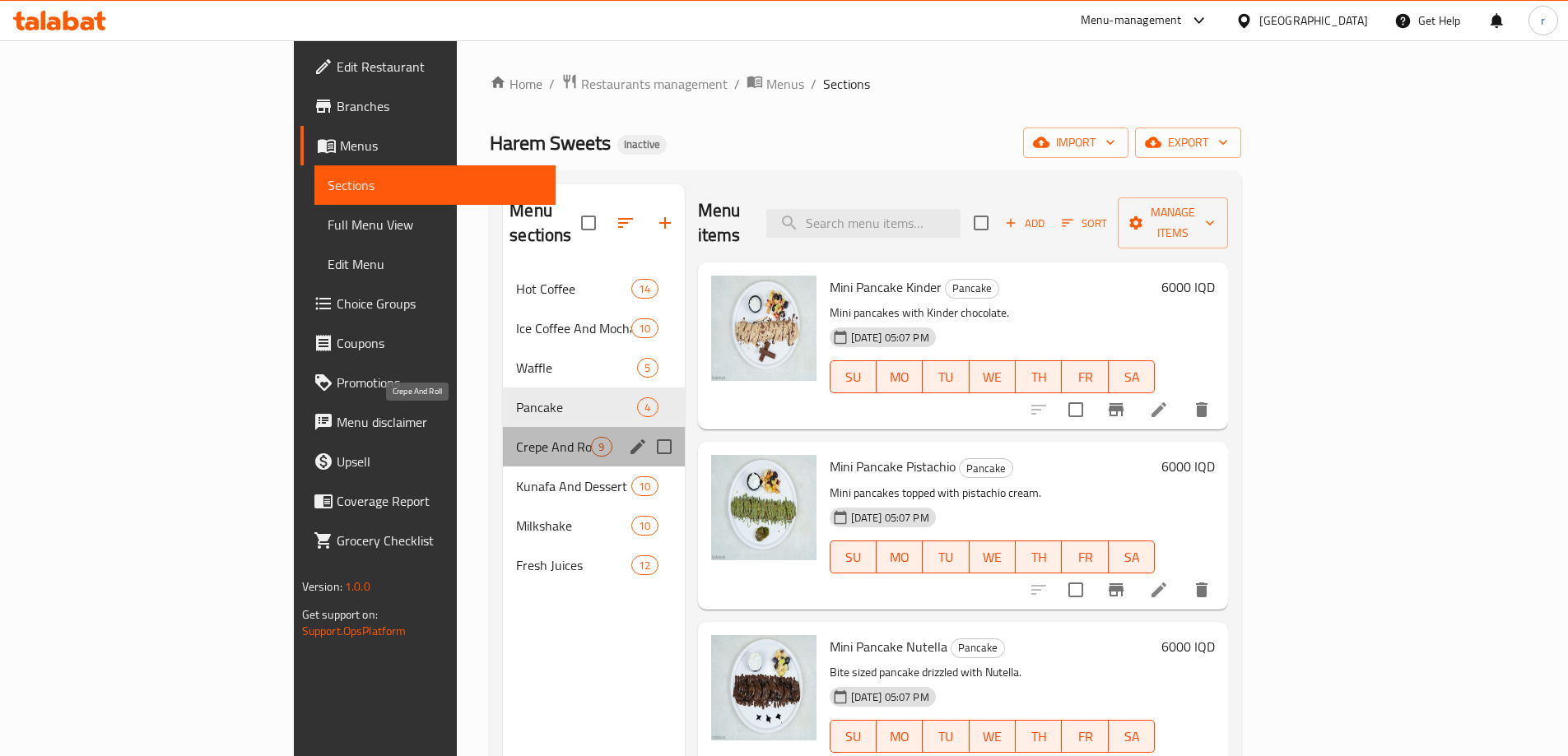
click at [516, 437] on span "Crepe And Roll" at bounding box center [553, 446] width 75 height 20
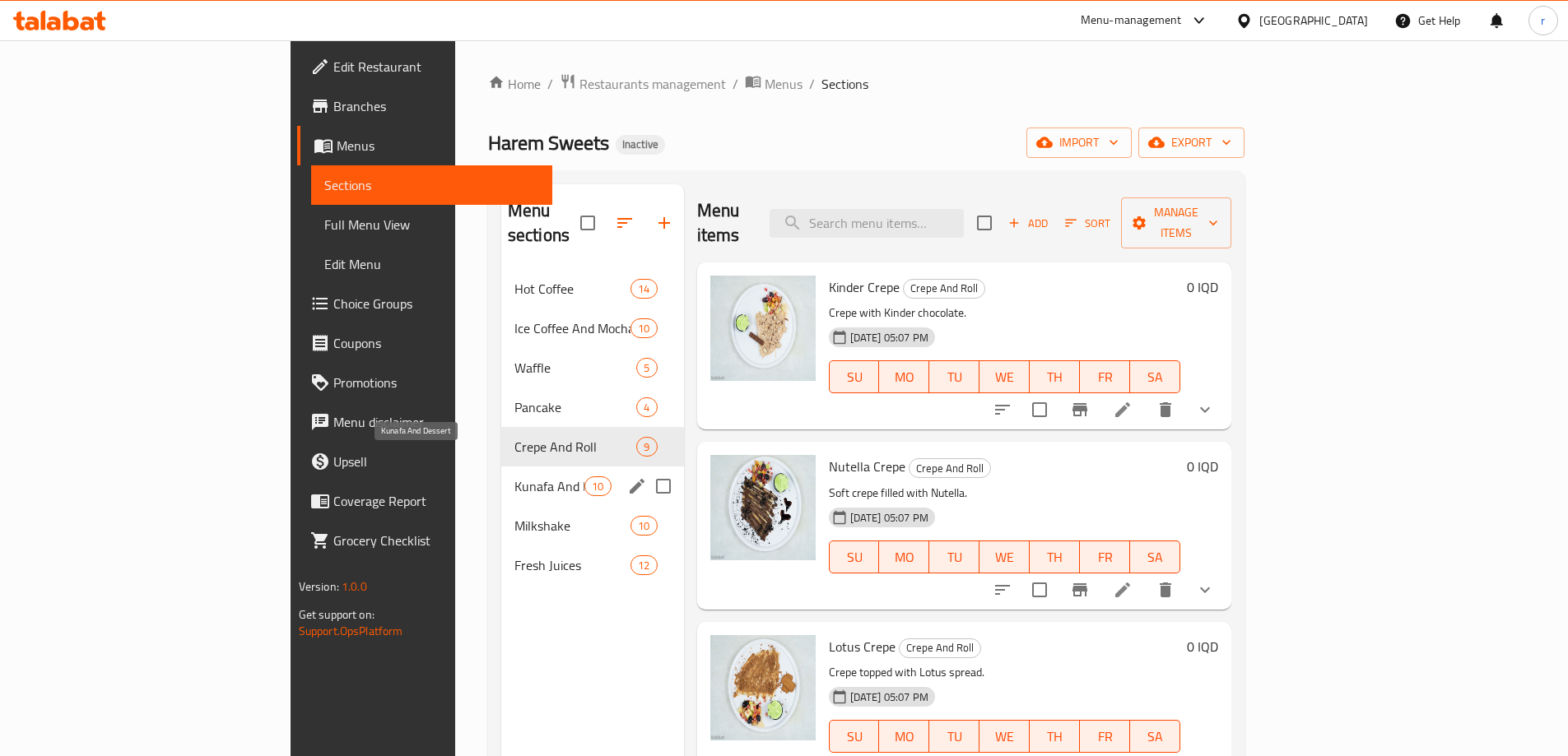
click at [514, 477] on span "Kunafa And Dessert" at bounding box center [549, 487] width 70 height 20
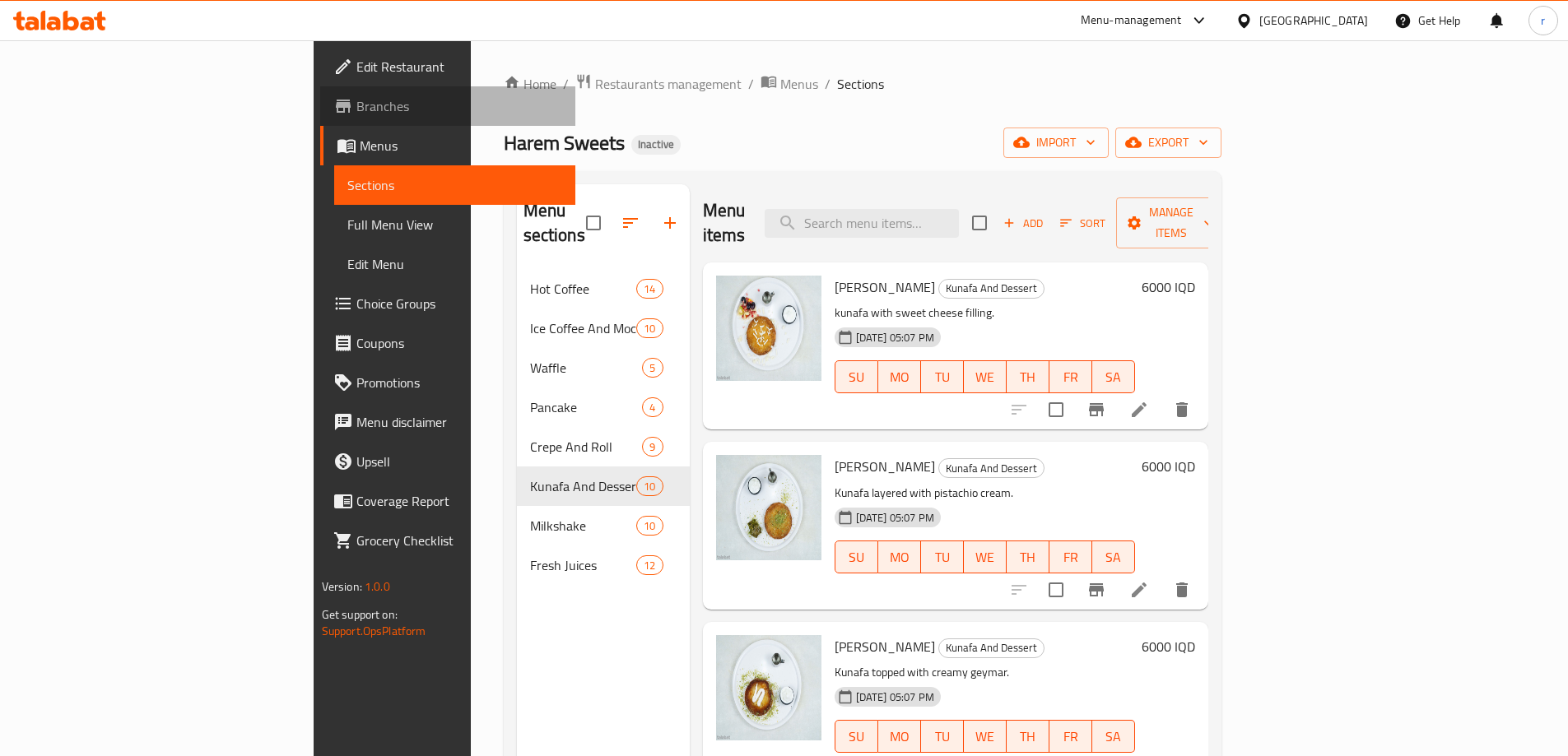
click at [357, 99] on span "Branches" at bounding box center [459, 106] width 205 height 20
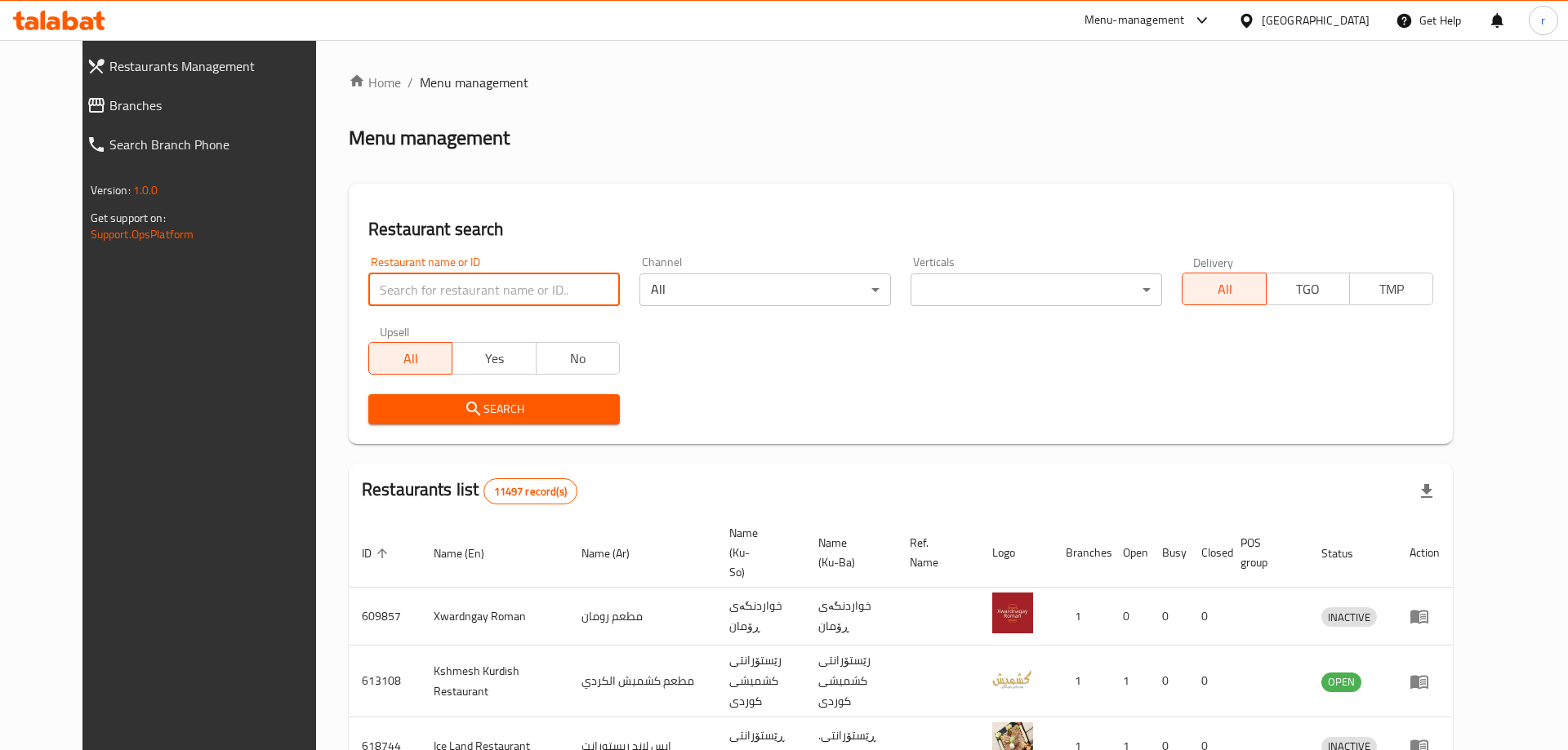
click at [439, 287] on input "search" at bounding box center [493, 289] width 251 height 33
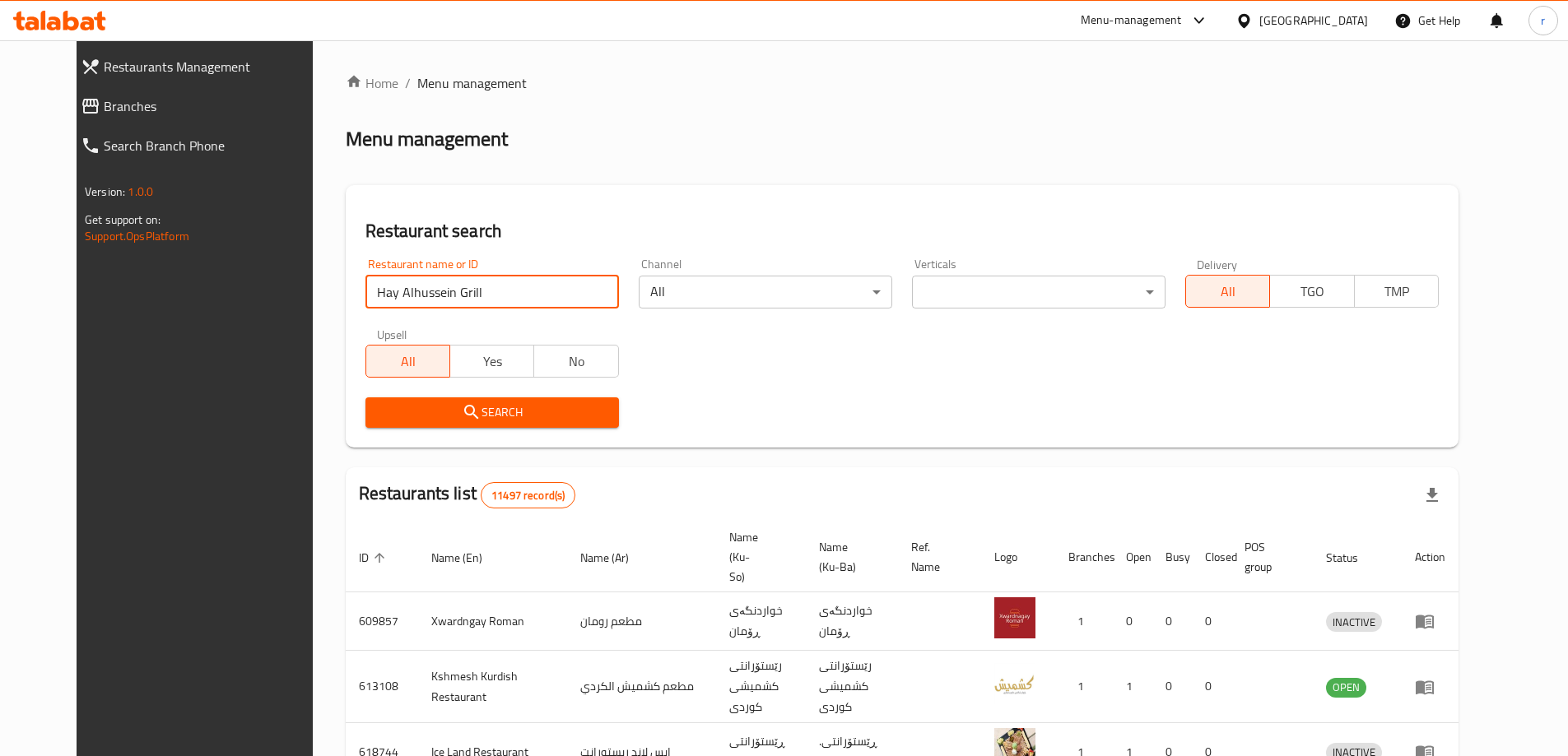
type input "Hay Alhussein Grill"
click at [379, 408] on span "Search" at bounding box center [492, 413] width 227 height 20
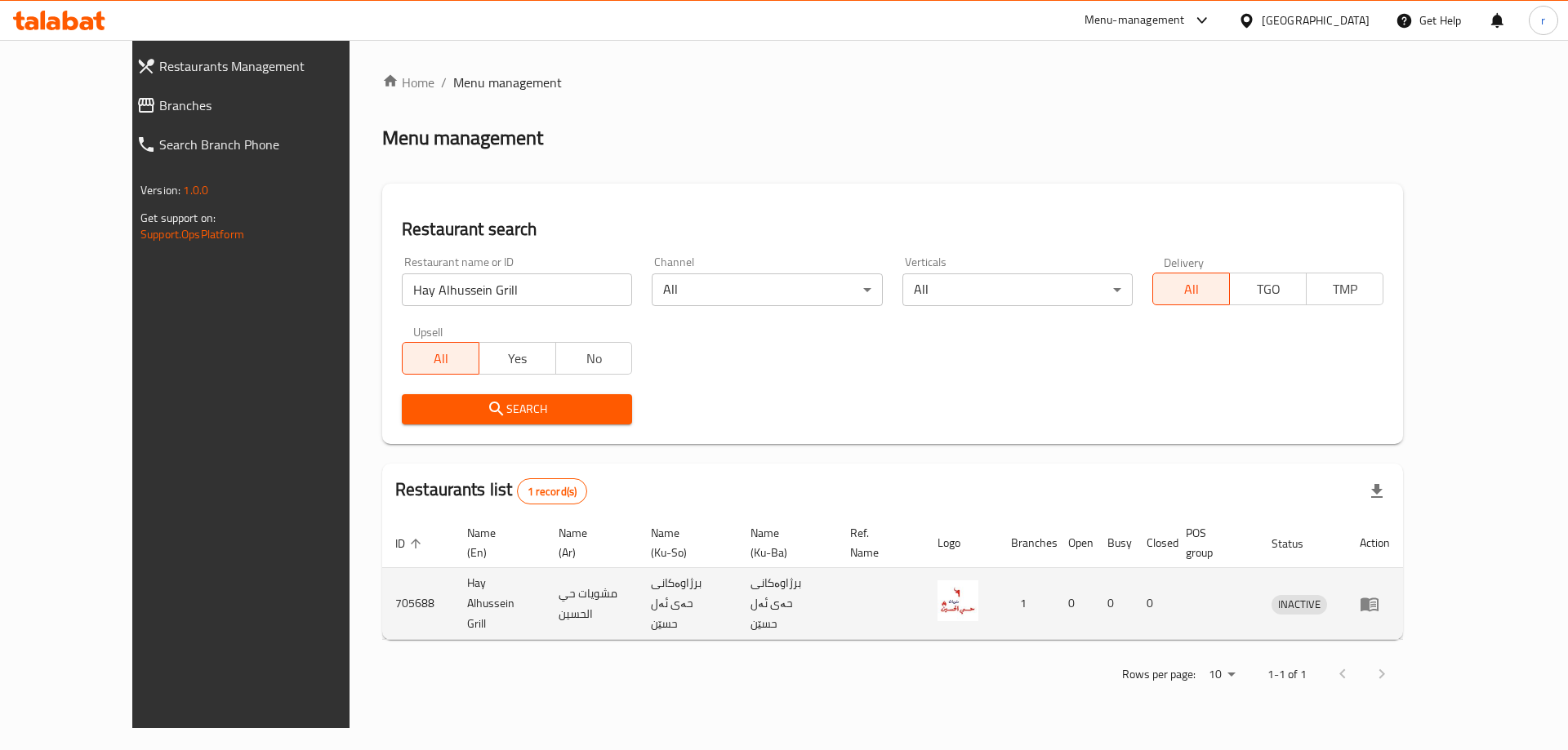
click at [1379, 595] on icon "enhanced table" at bounding box center [1369, 604] width 19 height 19
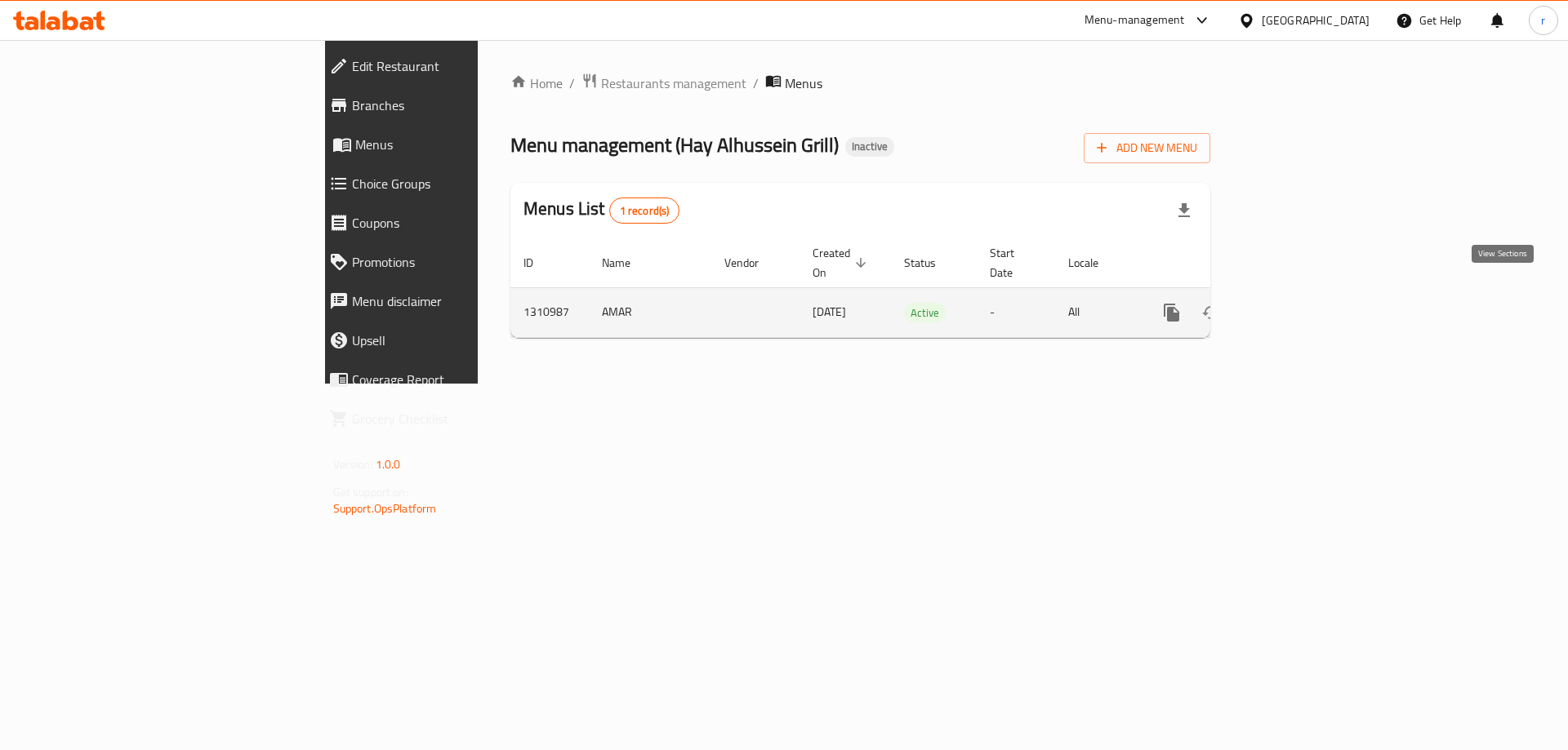
click at [1299, 303] on icon "enhanced table" at bounding box center [1289, 312] width 19 height 19
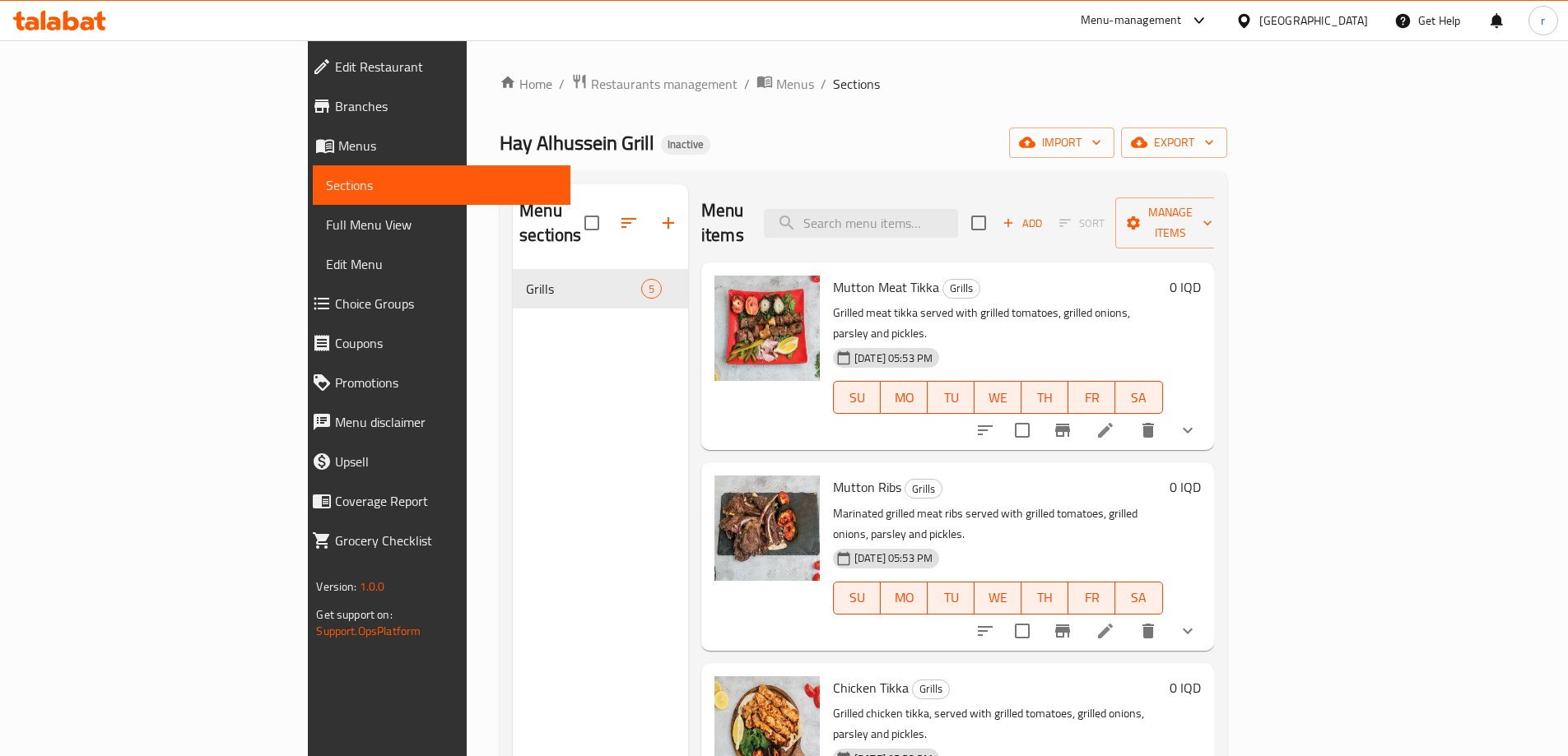
click at [326, 226] on span "Full Menu View" at bounding box center [440, 225] width 230 height 20
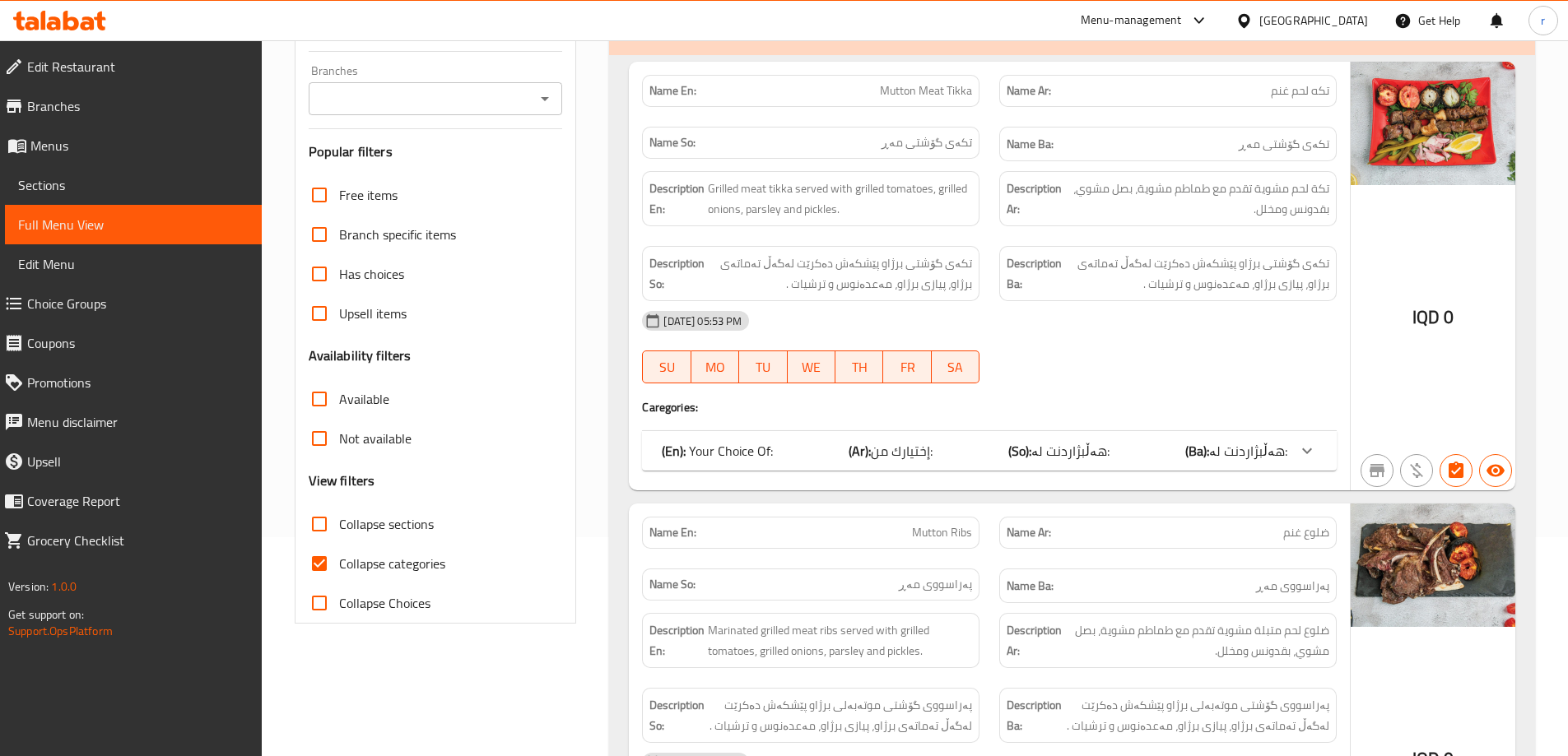
scroll to position [220, 0]
click at [349, 559] on span "Collapse categories" at bounding box center [391, 563] width 106 height 20
click at [339, 559] on input "Collapse categories" at bounding box center [319, 563] width 39 height 39
checkbox input "false"
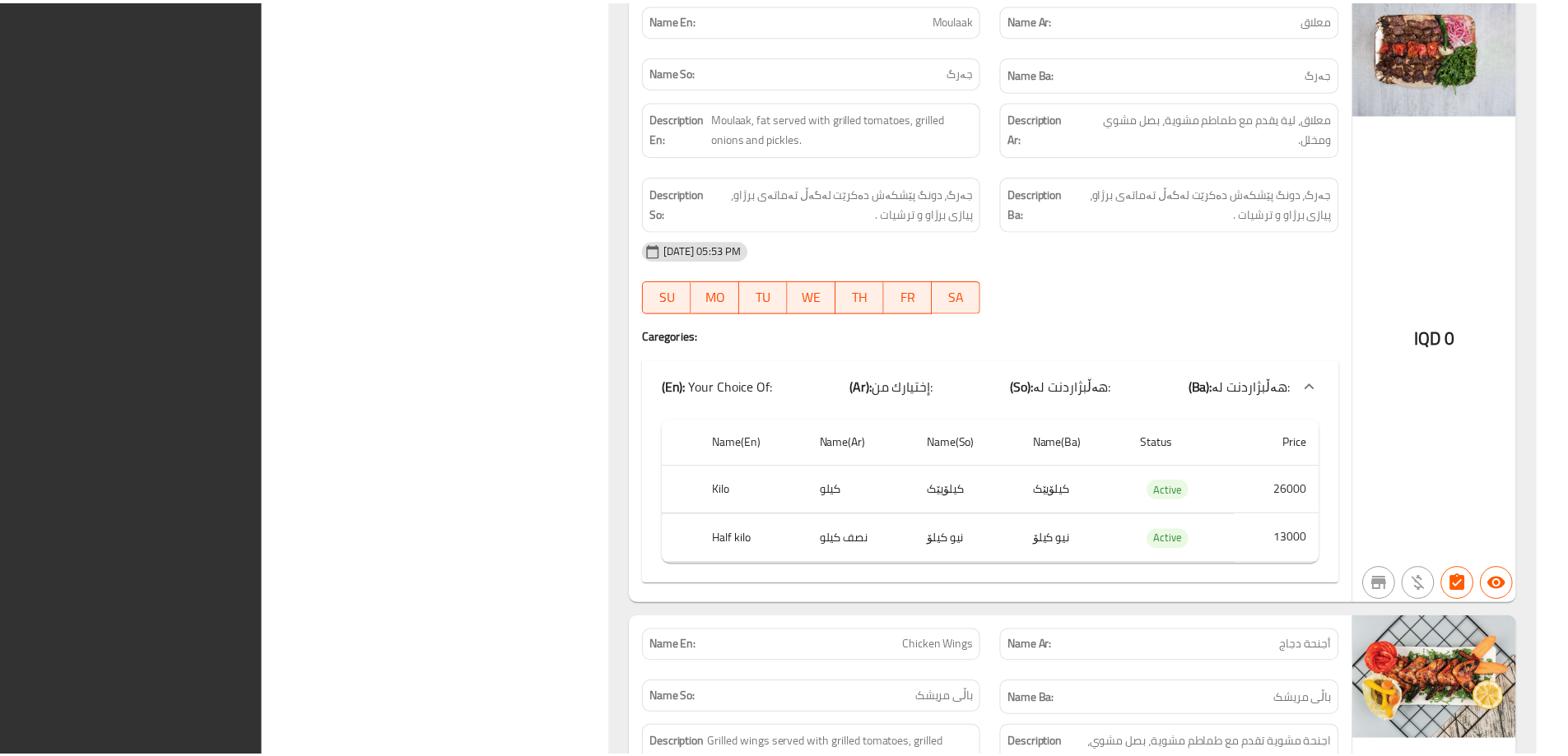
scroll to position [2904, 0]
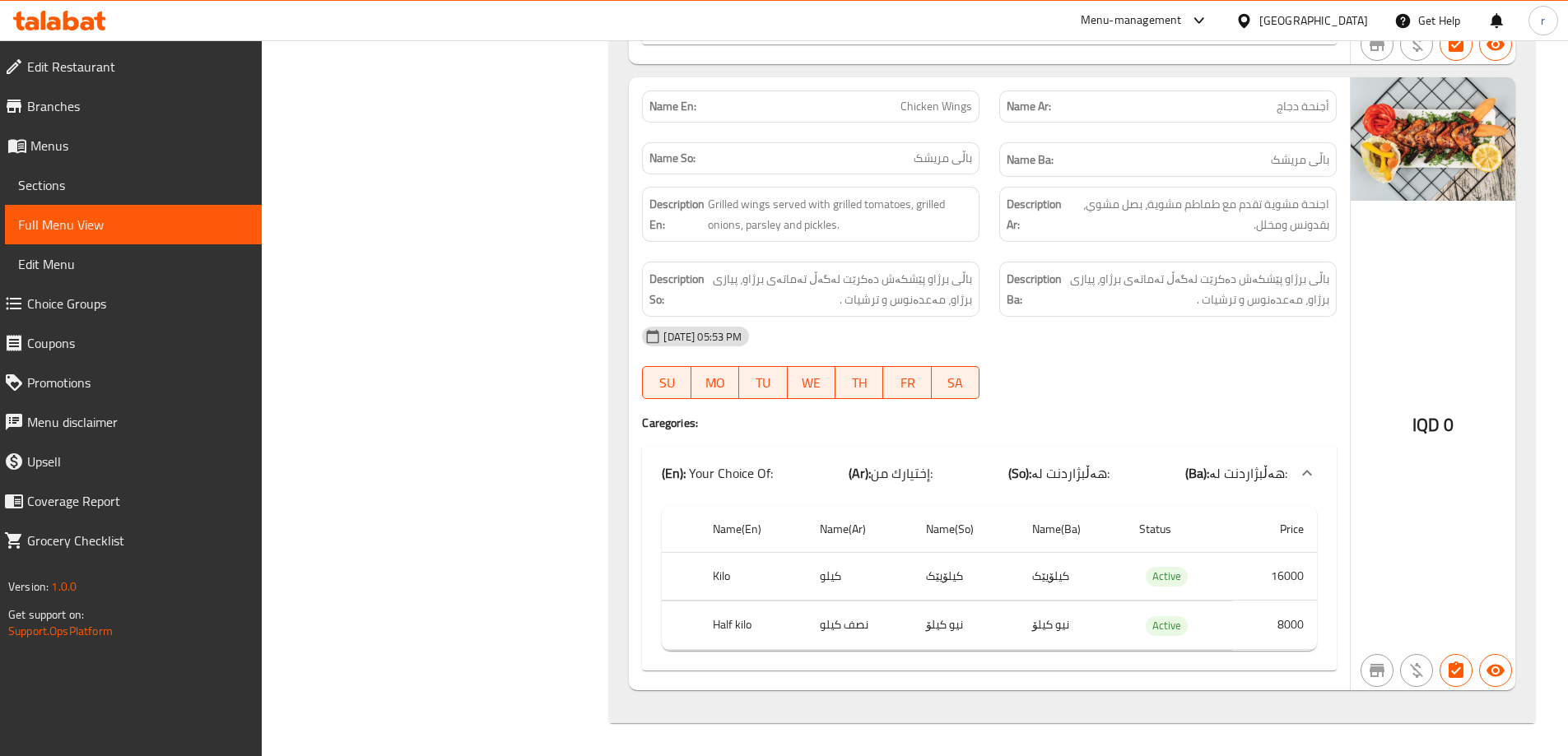
click at [73, 112] on span "Branches" at bounding box center [138, 106] width 221 height 20
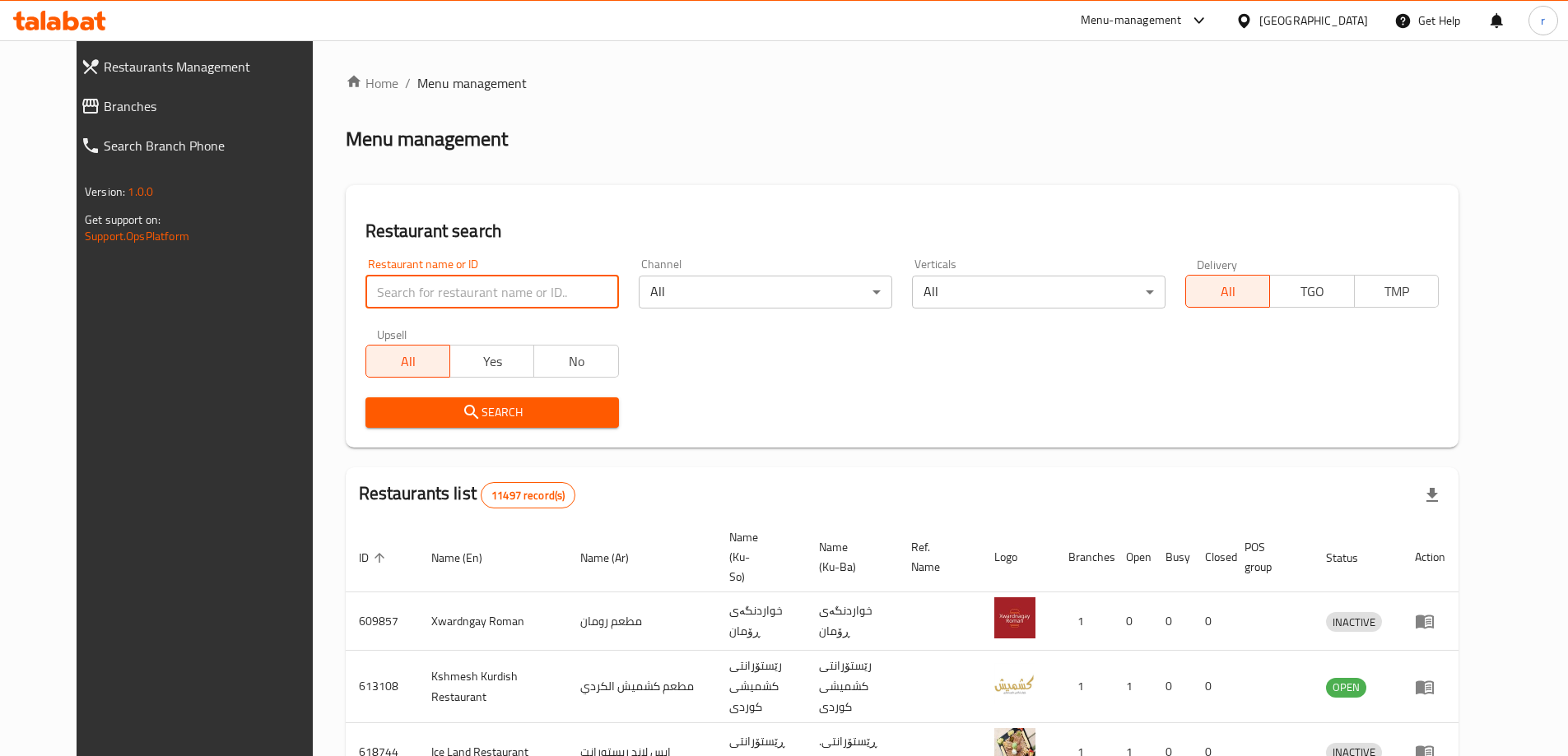
click at [402, 295] on input "search" at bounding box center [492, 292] width 253 height 33
paste input "Maakolat W Falafel Al Atshan, [GEOGRAPHIC_DATA] Jededa"
click at [379, 406] on span "Search" at bounding box center [492, 413] width 227 height 20
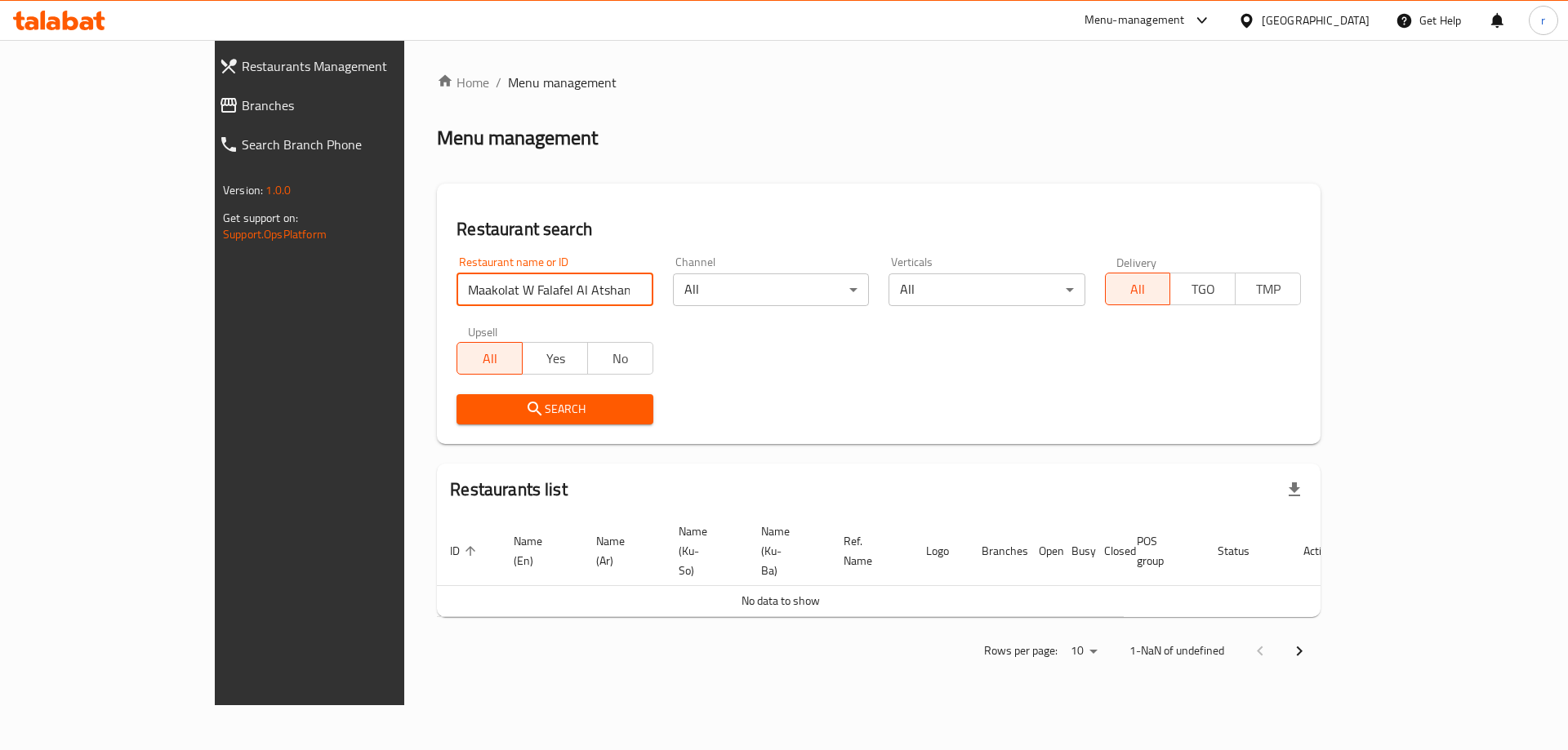
click at [541, 294] on input "Maakolat W Falafel Al Atshan, [GEOGRAPHIC_DATA] Jededa" at bounding box center [554, 289] width 196 height 33
click button "Search" at bounding box center [554, 409] width 196 height 30
type input "Maakolat W Falafel Al"
click button "Search" at bounding box center [554, 409] width 196 height 30
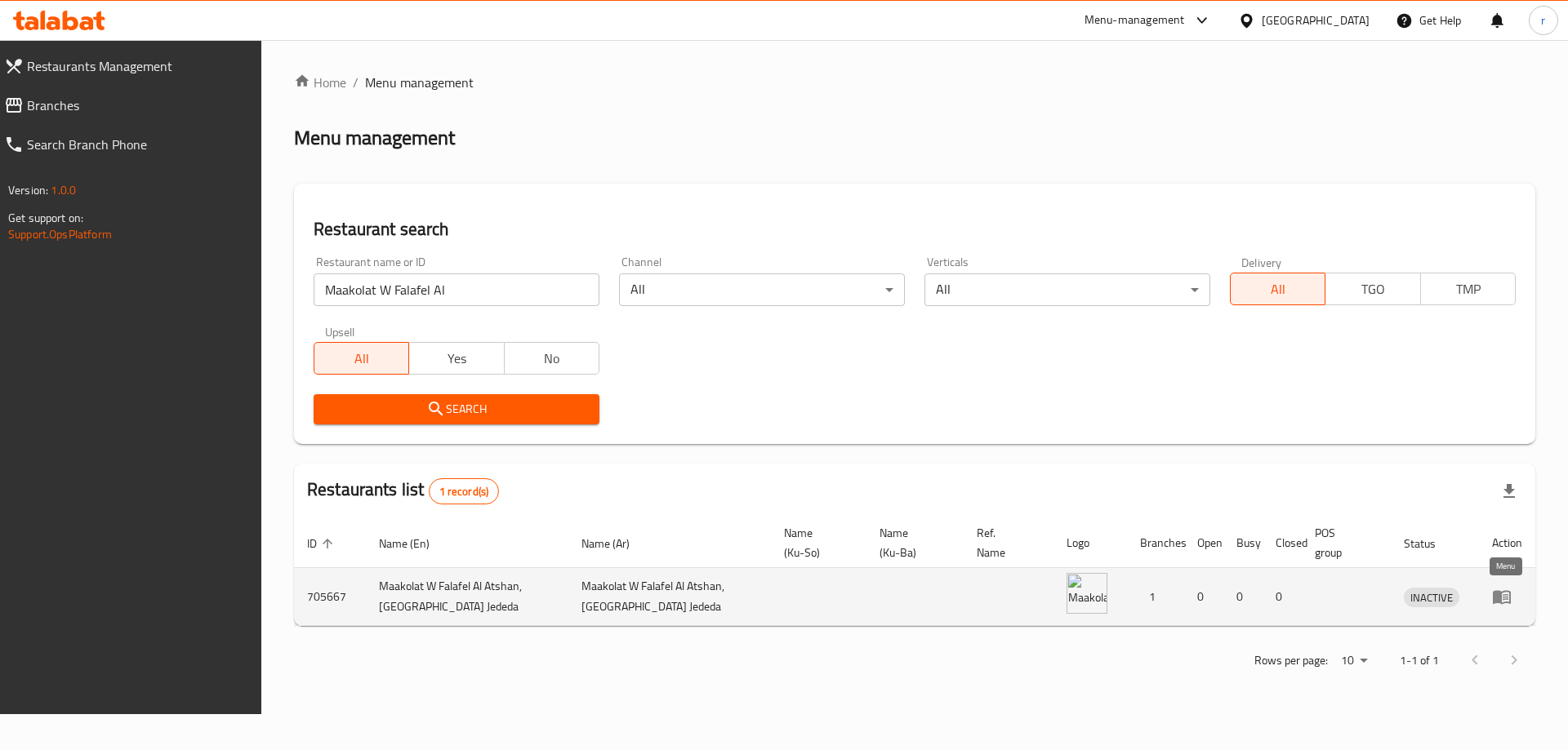
click at [1508, 600] on icon "enhanced table" at bounding box center [1502, 596] width 19 height 19
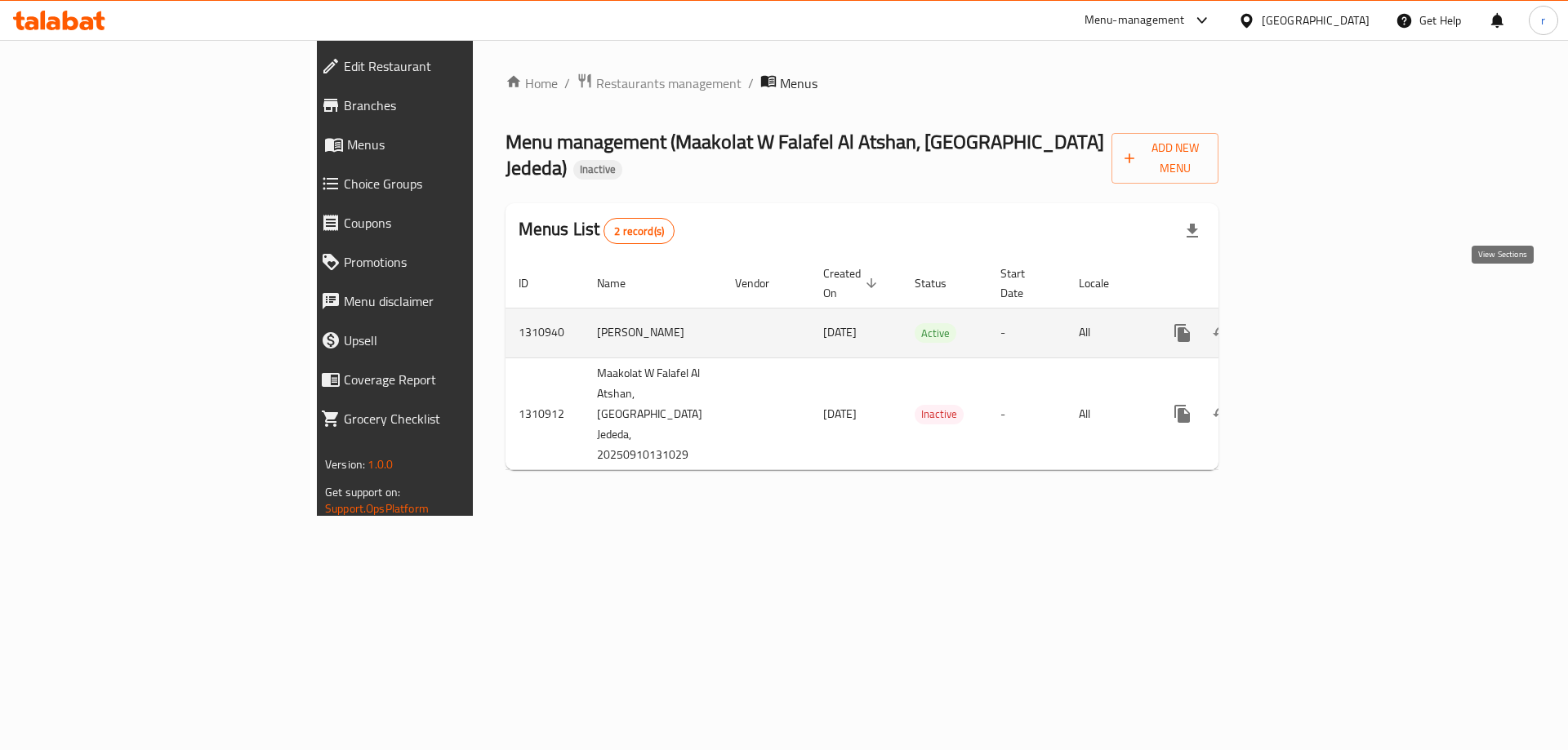
click at [1309, 323] on icon "enhanced table" at bounding box center [1300, 333] width 19 height 19
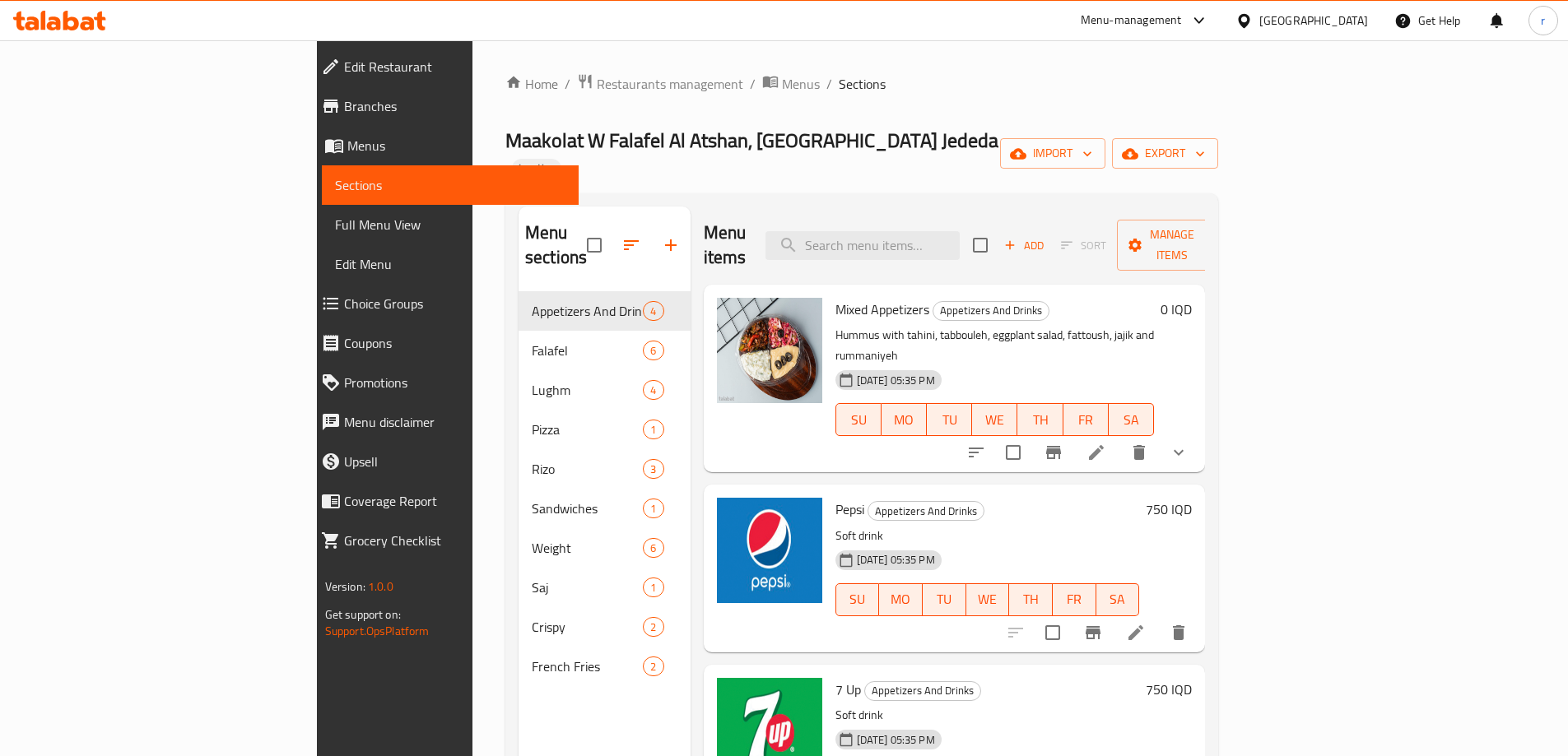
click at [842, 115] on div "Home / Restaurants management / Menus / Sections Maakolat W Falafel Al Atshan, …" at bounding box center [861, 524] width 712 height 903
click at [335, 215] on span "Full Menu View" at bounding box center [450, 225] width 230 height 20
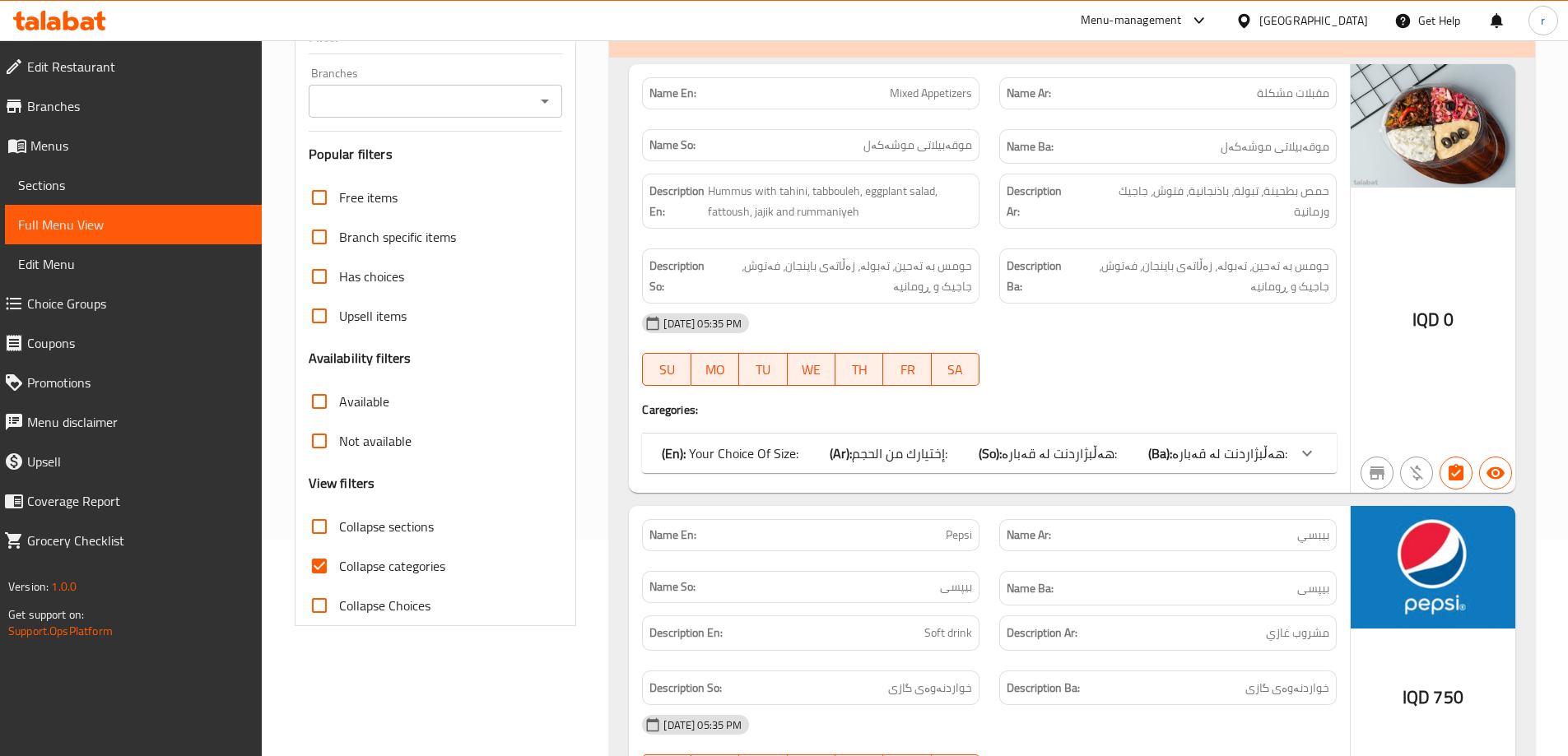
scroll to position [220, 0]
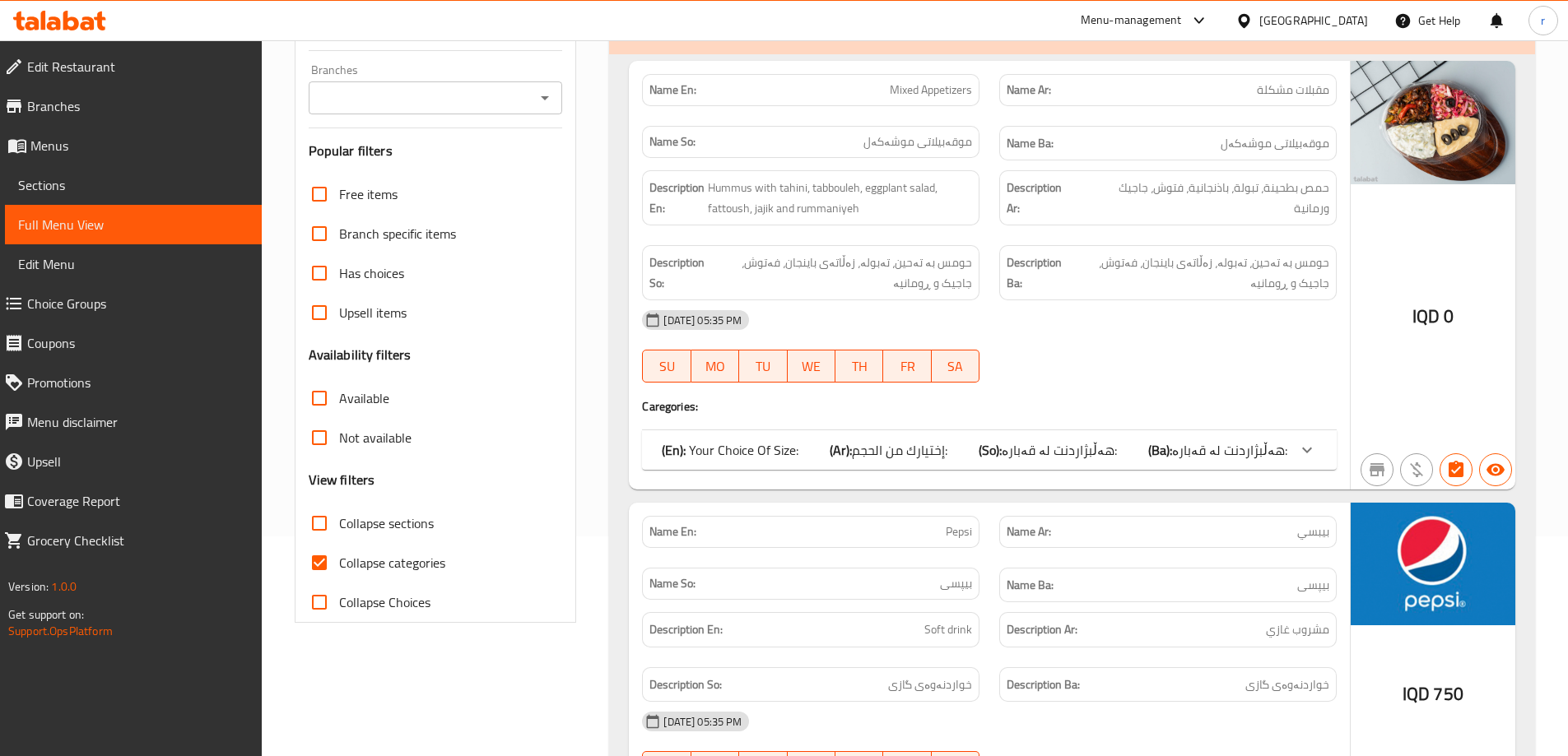
click at [325, 561] on input "Collapse categories" at bounding box center [319, 563] width 39 height 39
checkbox input "false"
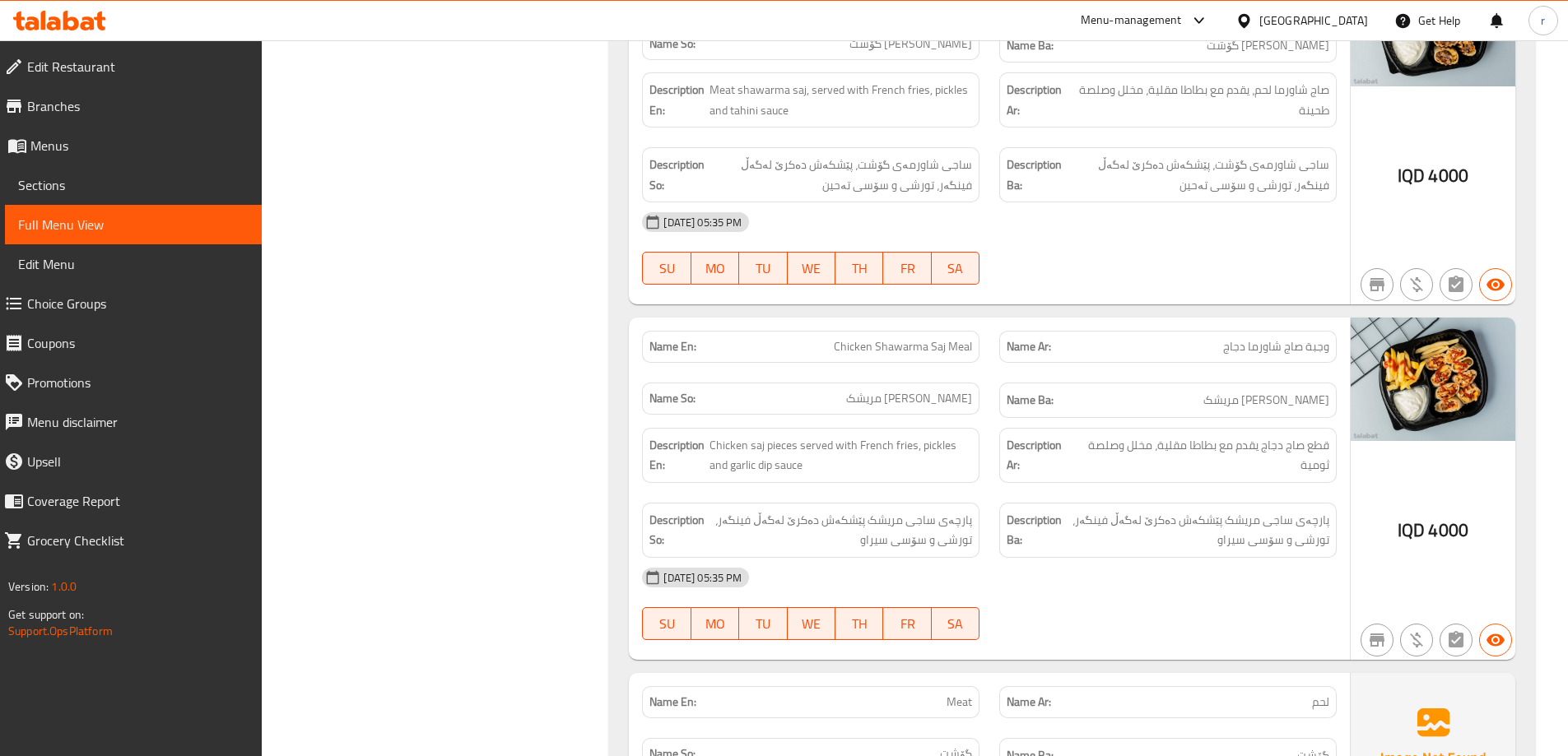
scroll to position [8671, 0]
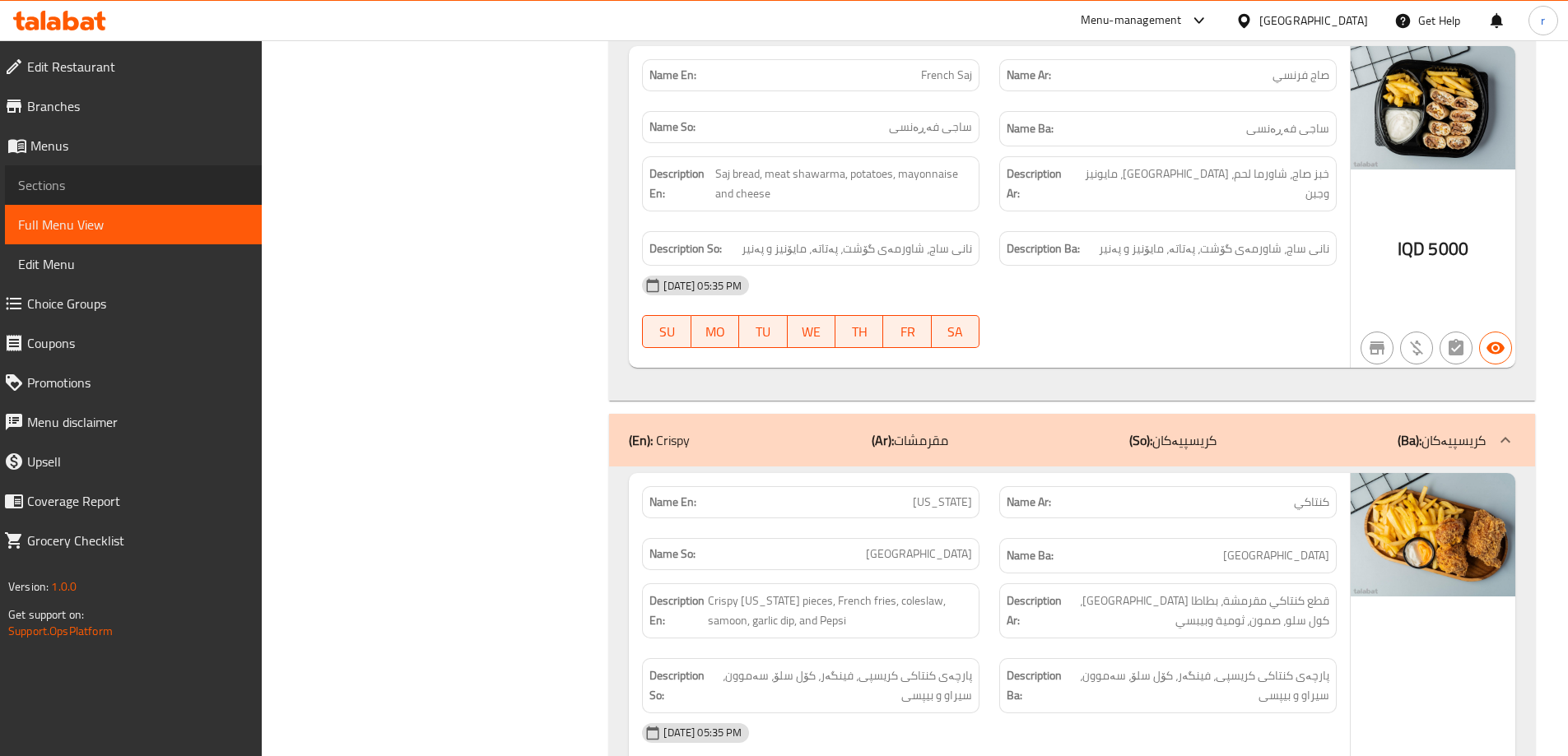
drag, startPoint x: 138, startPoint y: 181, endPoint x: 154, endPoint y: 182, distance: 16.0
click at [138, 181] on span "Sections" at bounding box center [133, 185] width 230 height 20
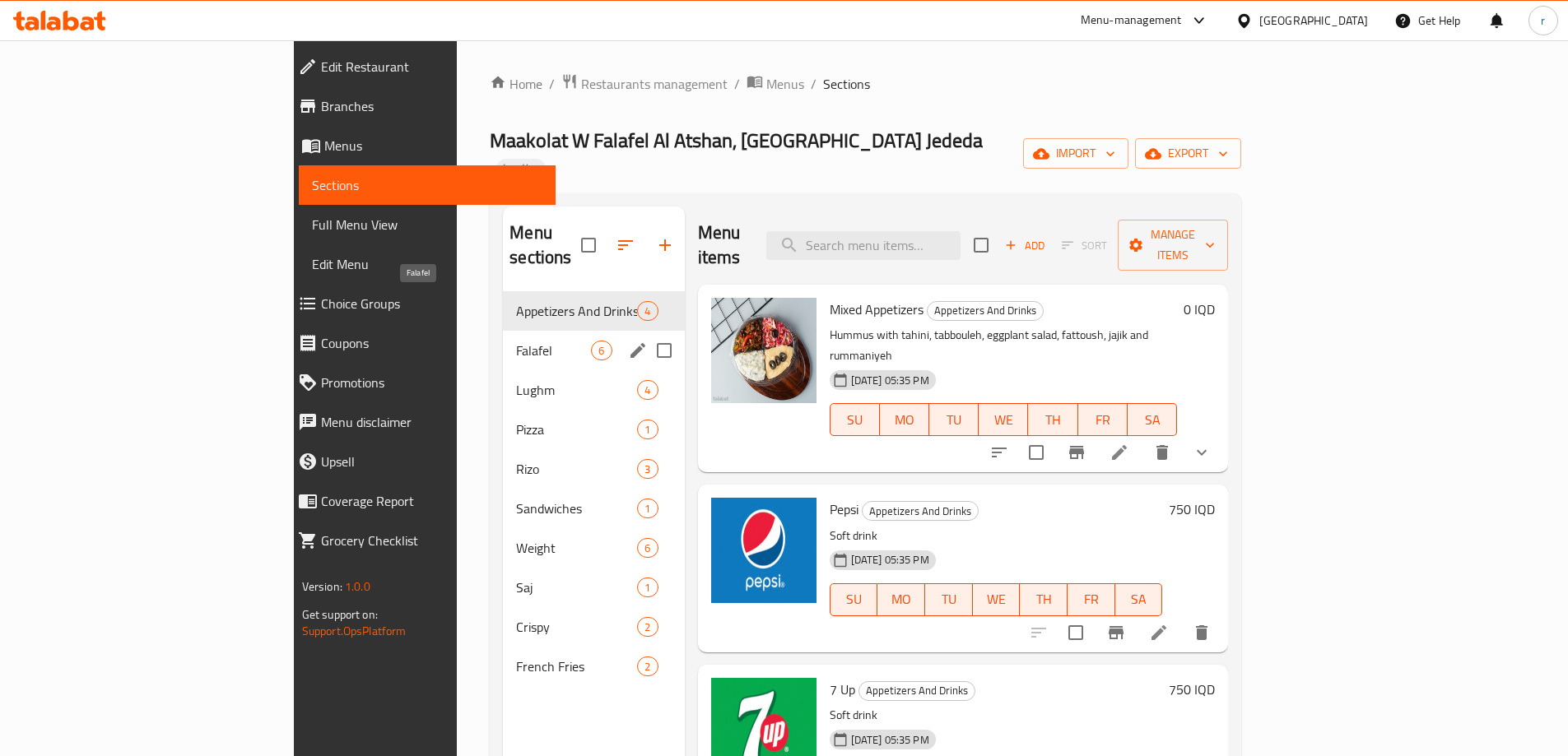
click at [516, 341] on span "Falafel" at bounding box center [553, 350] width 75 height 20
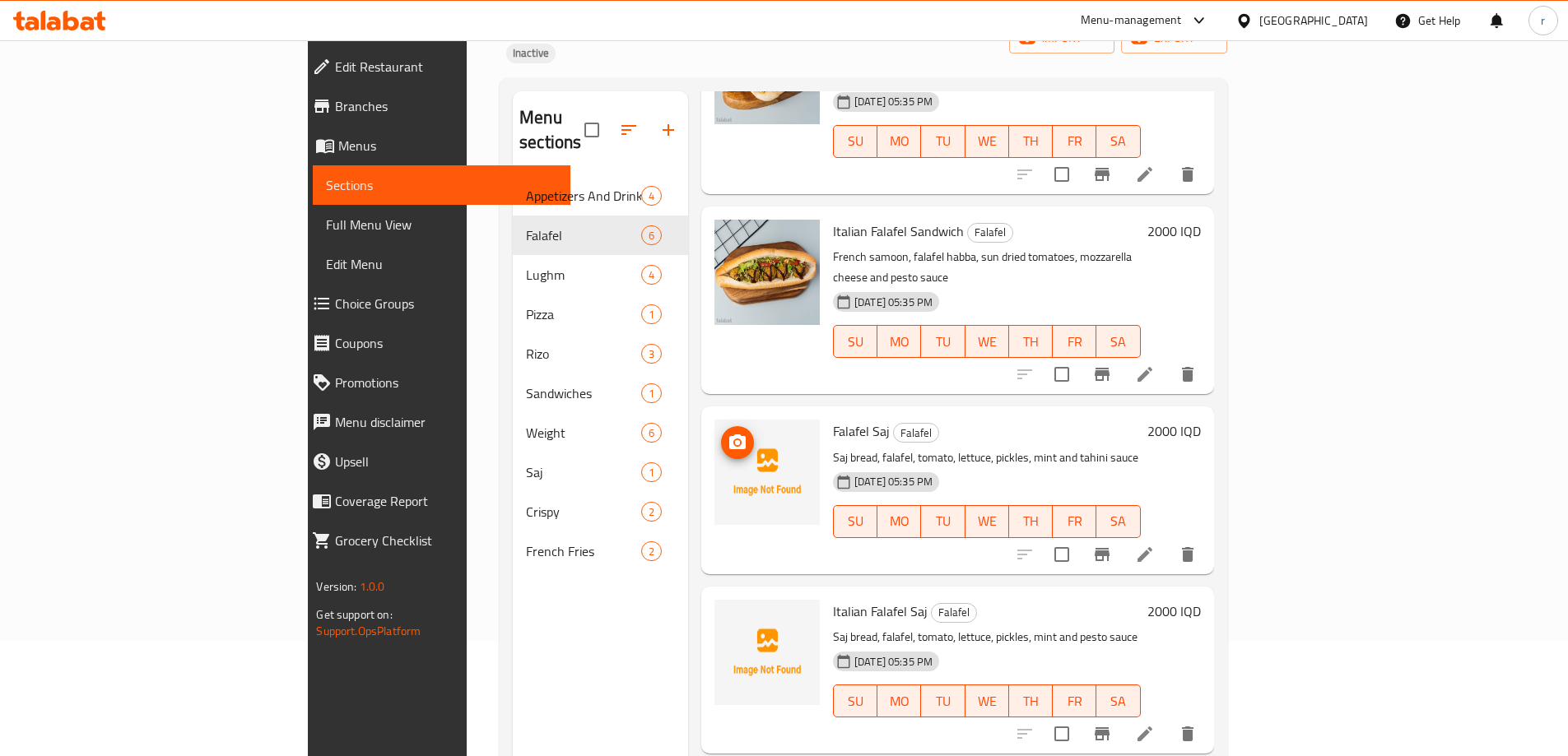
scroll to position [230, 0]
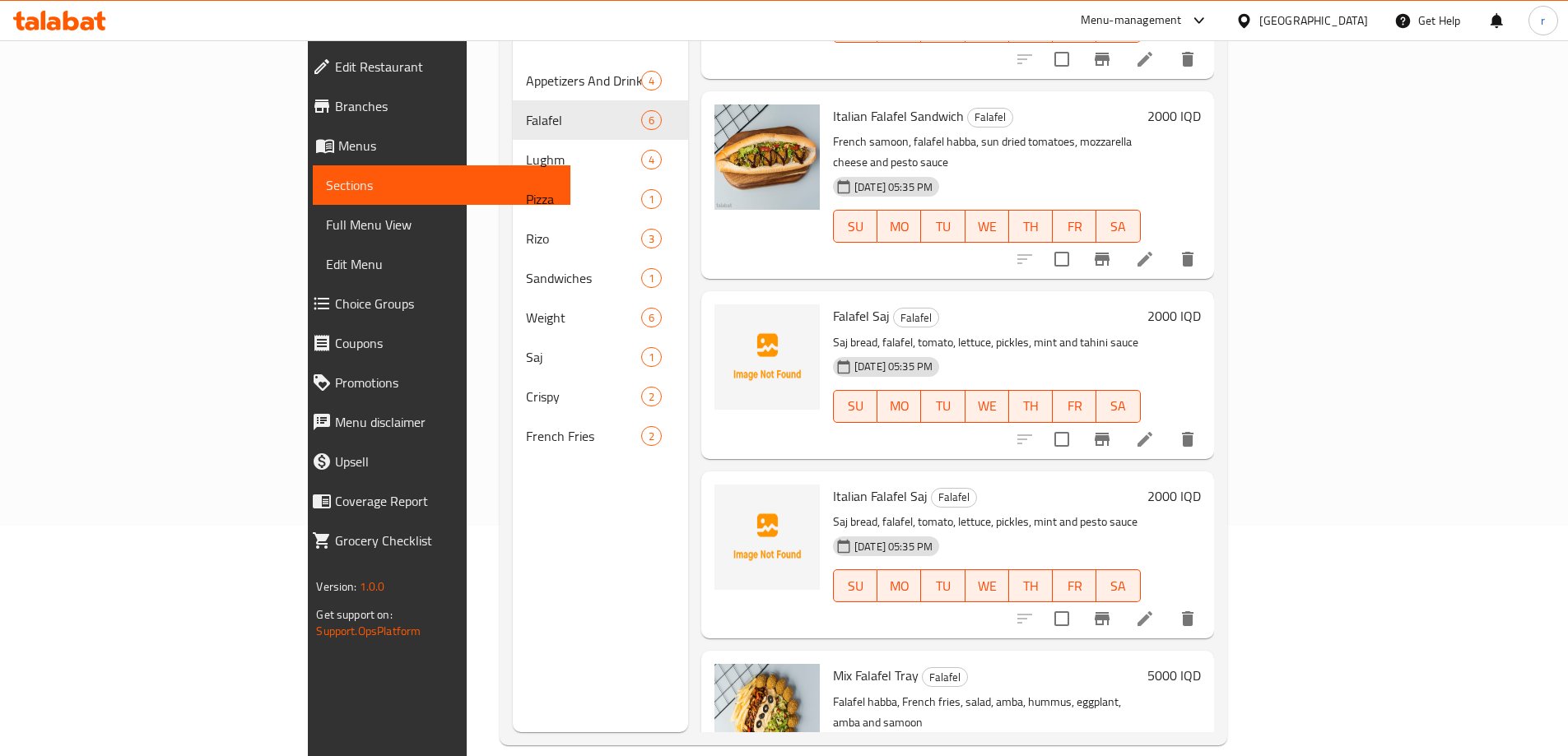
click at [313, 203] on link "Sections" at bounding box center [441, 185] width 257 height 39
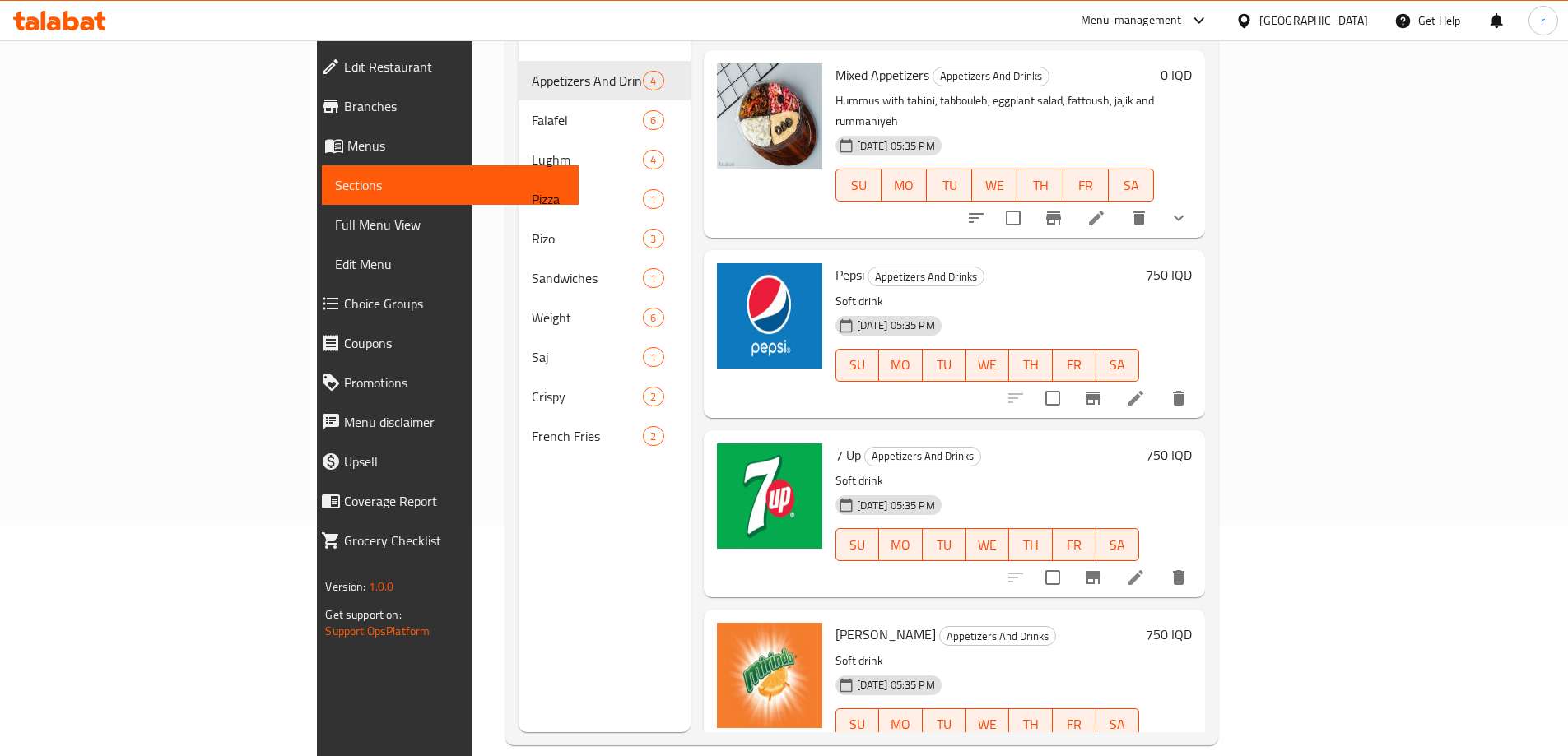
click at [322, 213] on link "Full Menu View" at bounding box center [450, 224] width 257 height 39
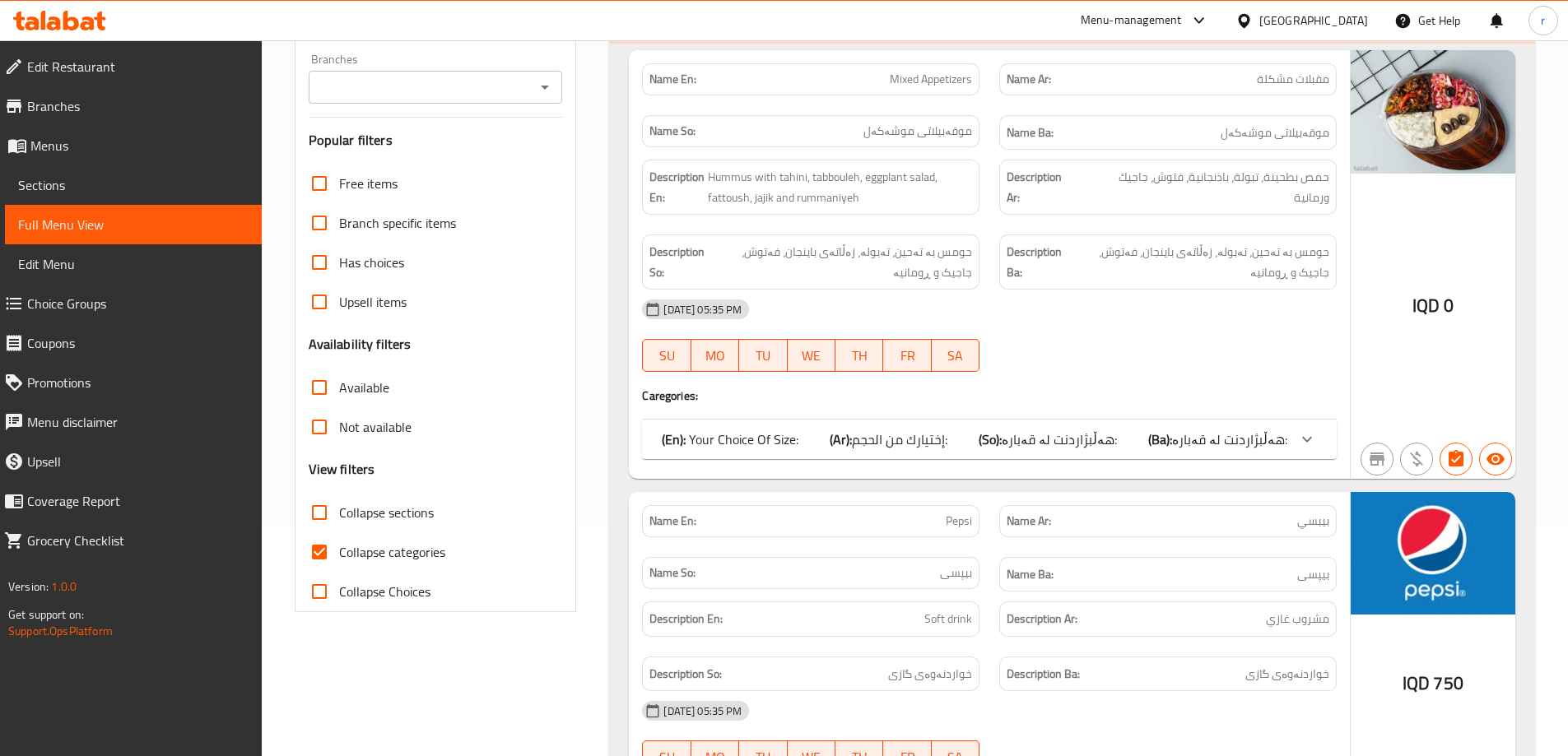
click at [322, 559] on input "Collapse categories" at bounding box center [319, 552] width 39 height 39
checkbox input "false"
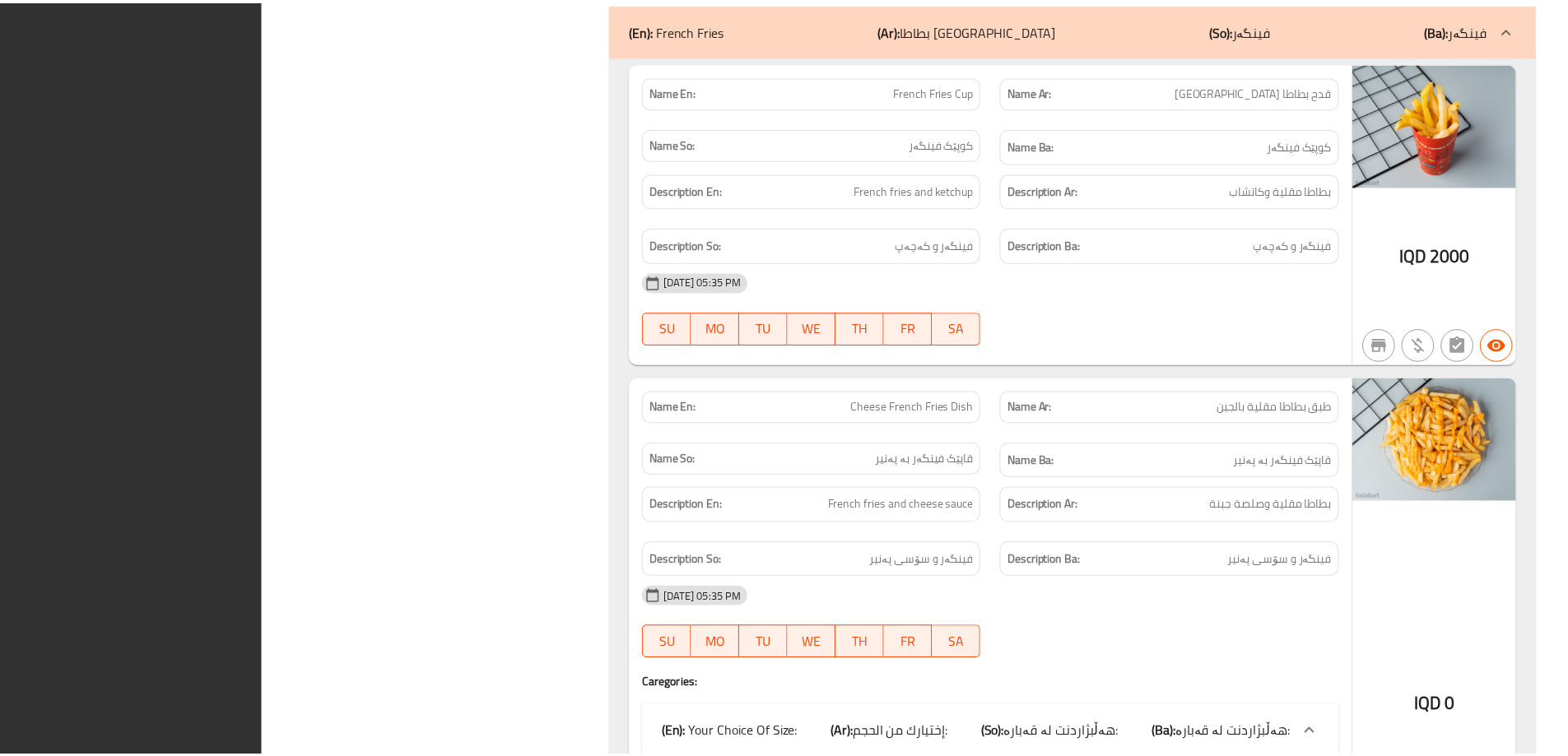
scroll to position [12590, 0]
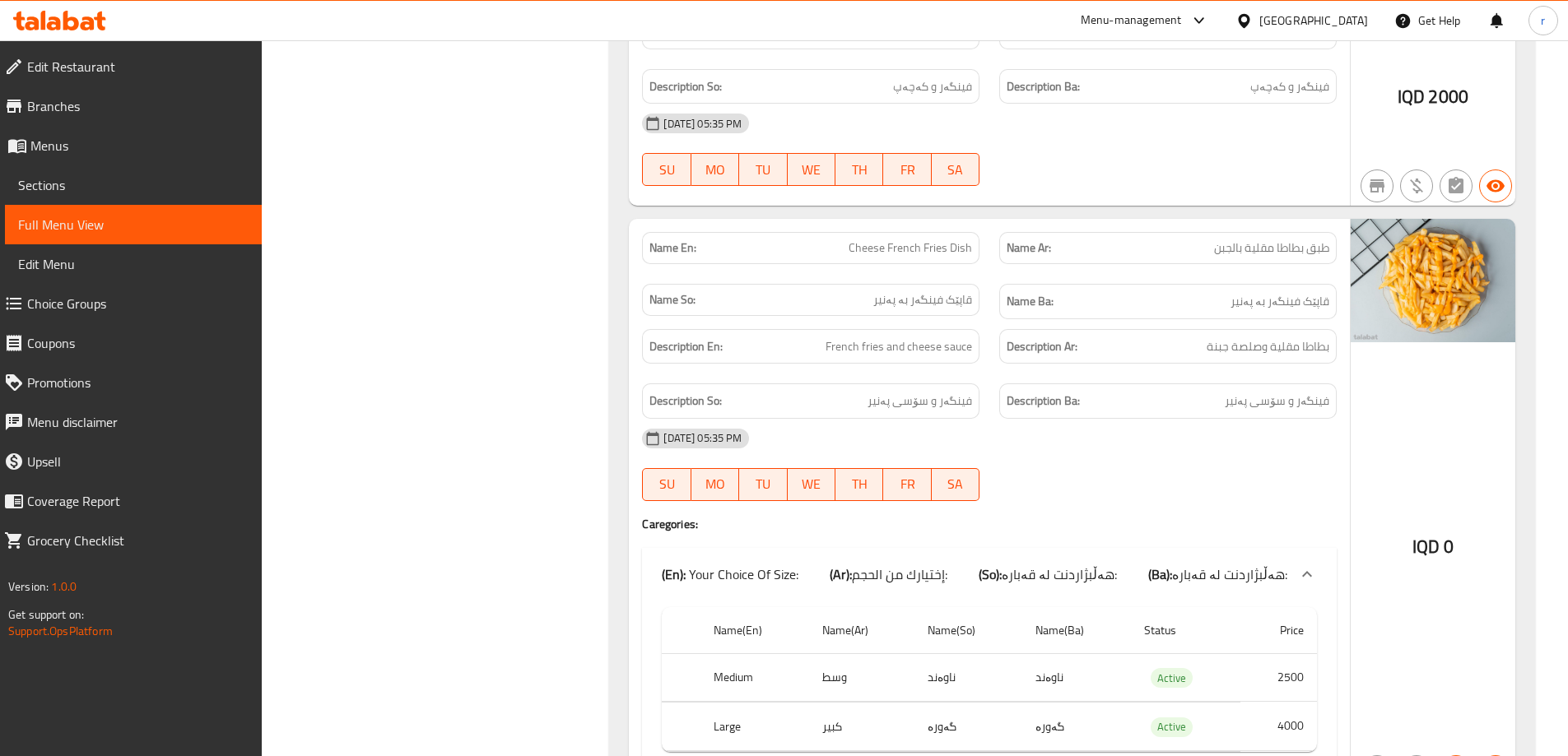
click at [176, 113] on span "Branches" at bounding box center [138, 106] width 221 height 20
